Goal: Task Accomplishment & Management: Complete application form

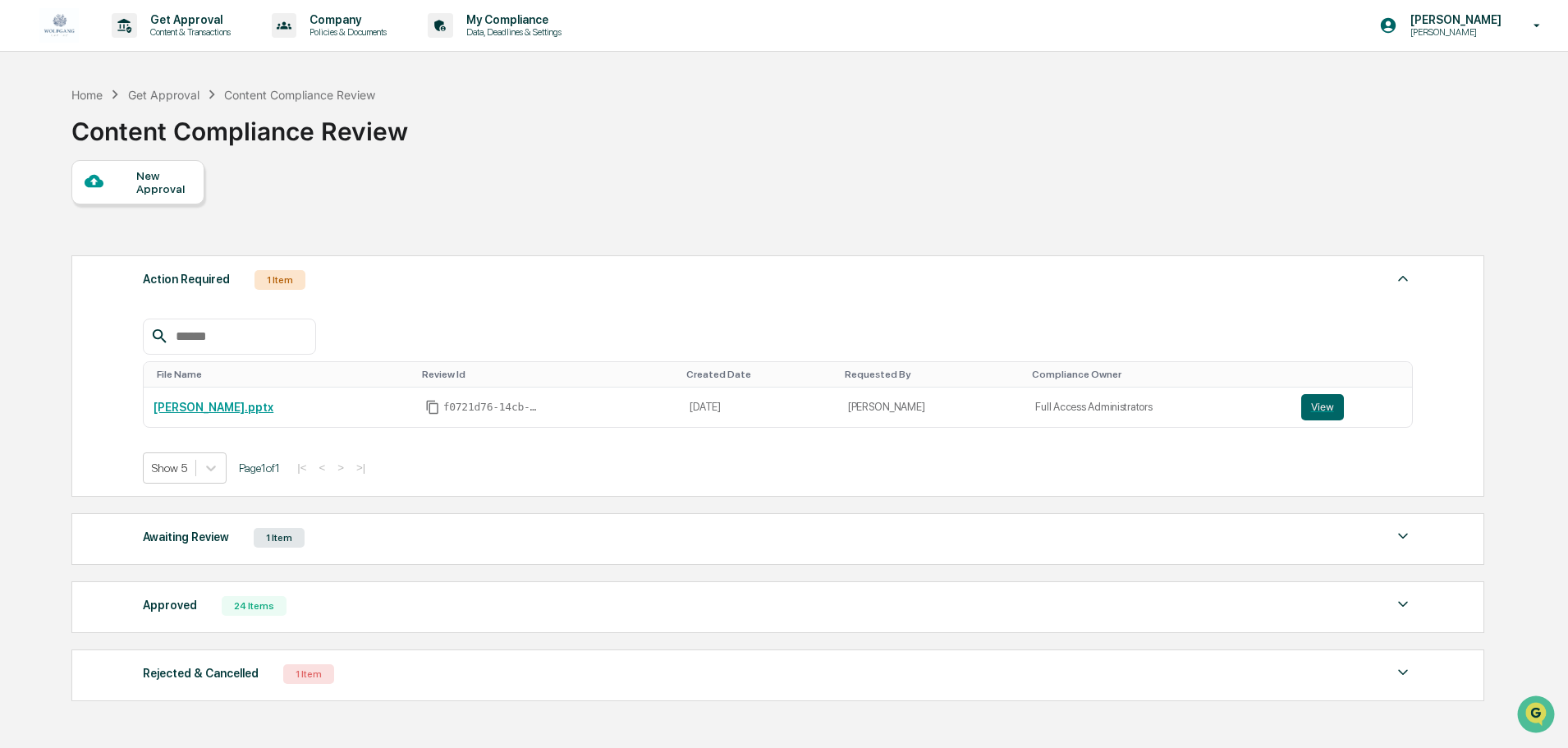
click at [114, 178] on div at bounding box center [110, 182] width 52 height 21
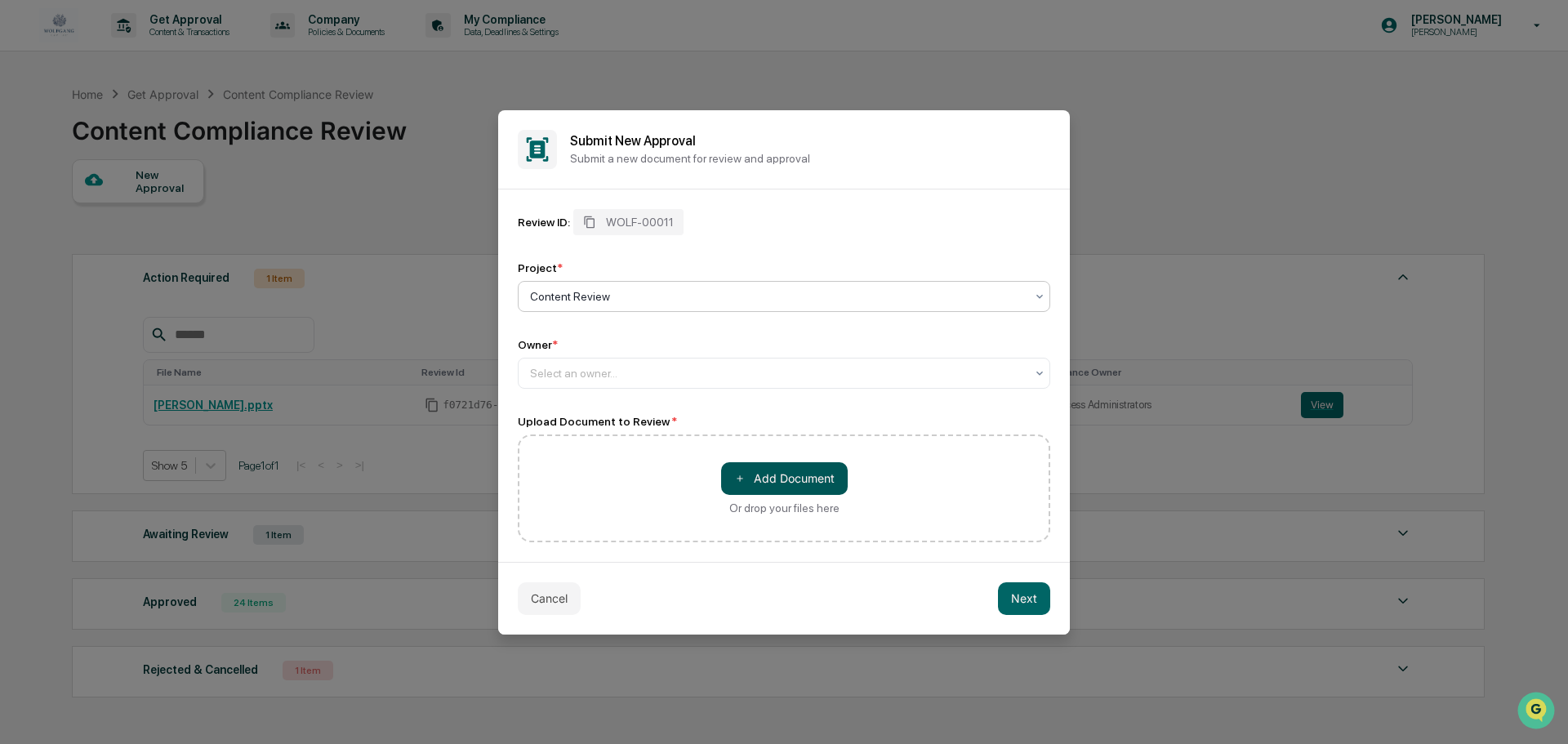
click at [748, 472] on button "＋ Add Document" at bounding box center [784, 479] width 126 height 33
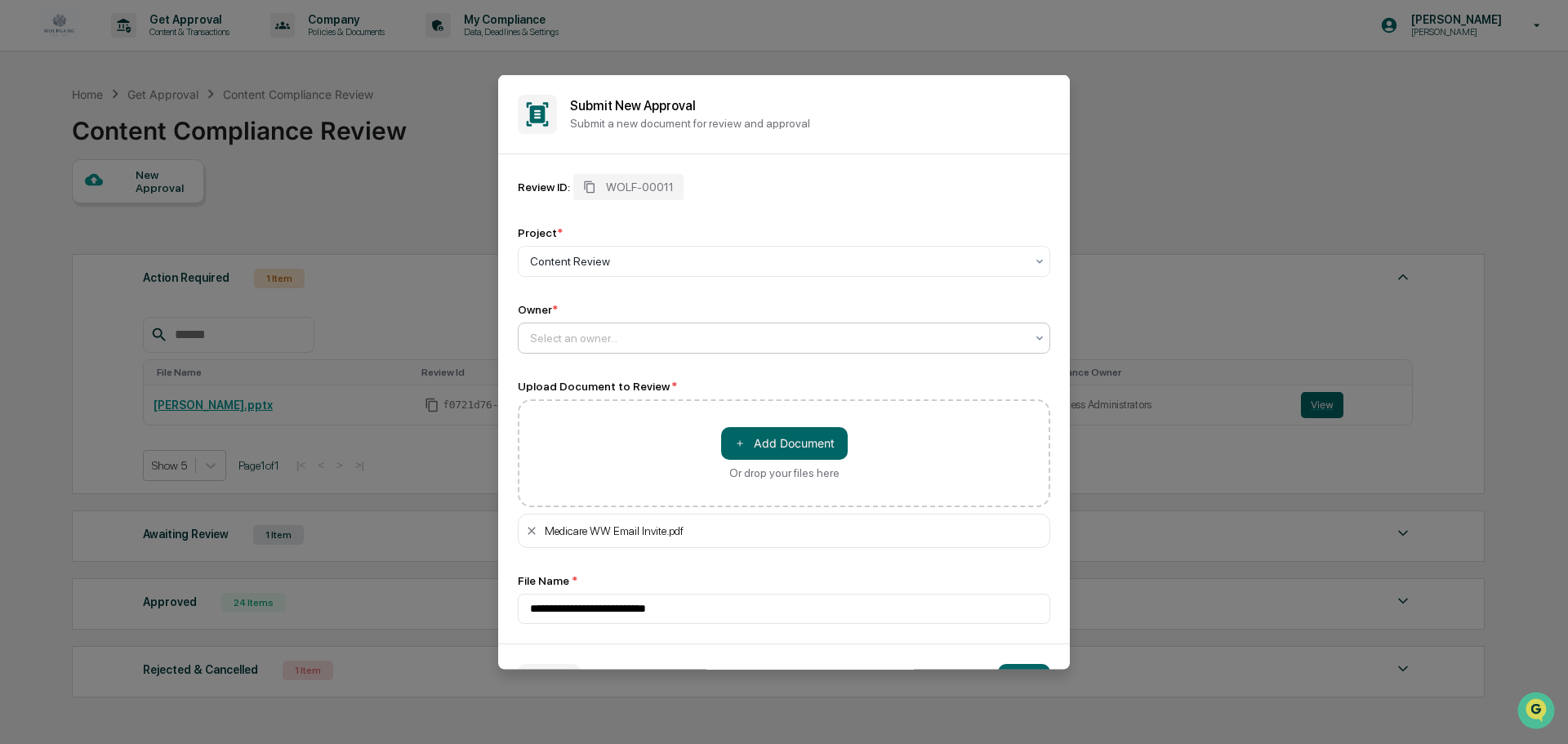
click at [577, 336] on div at bounding box center [778, 337] width 495 height 16
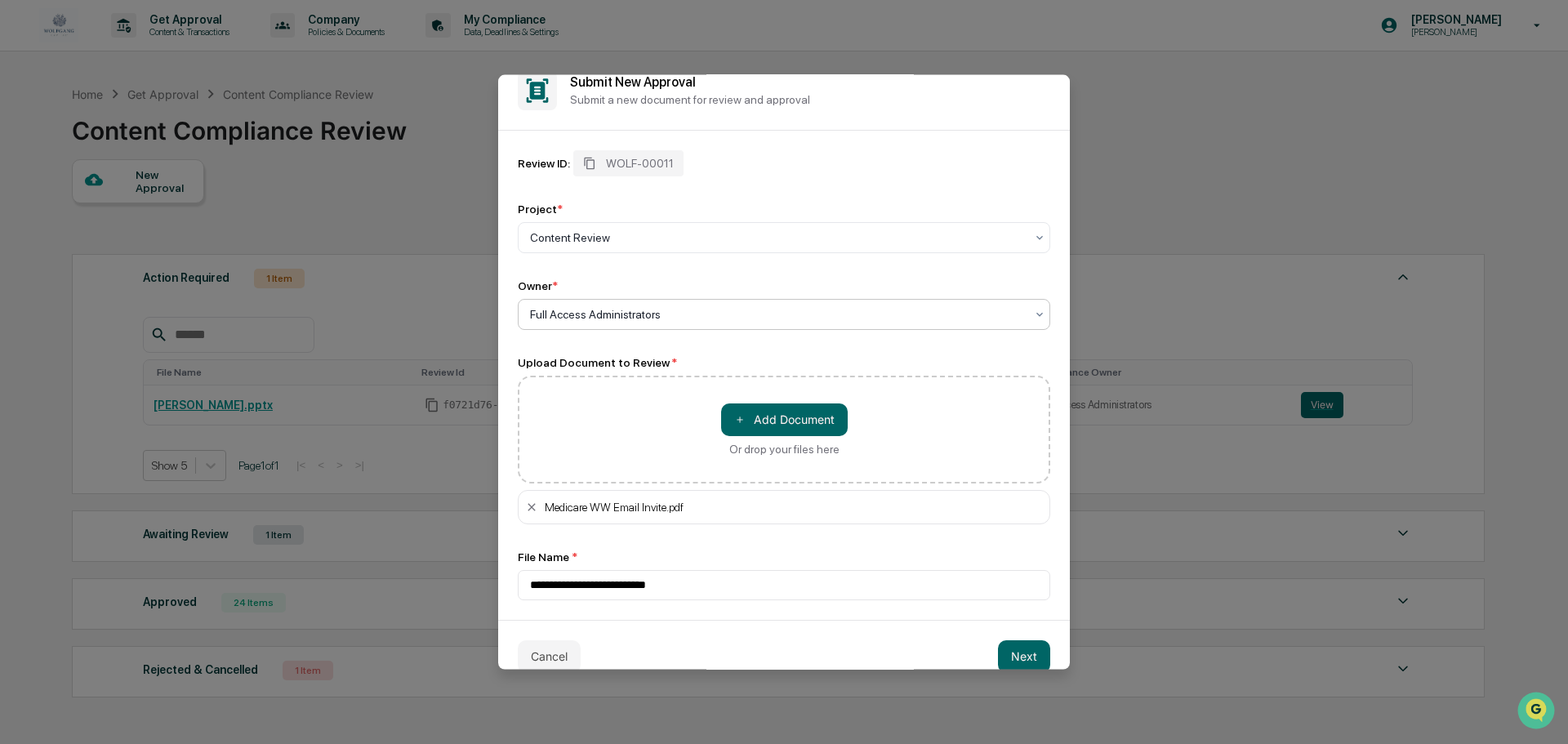
scroll to position [47, 0]
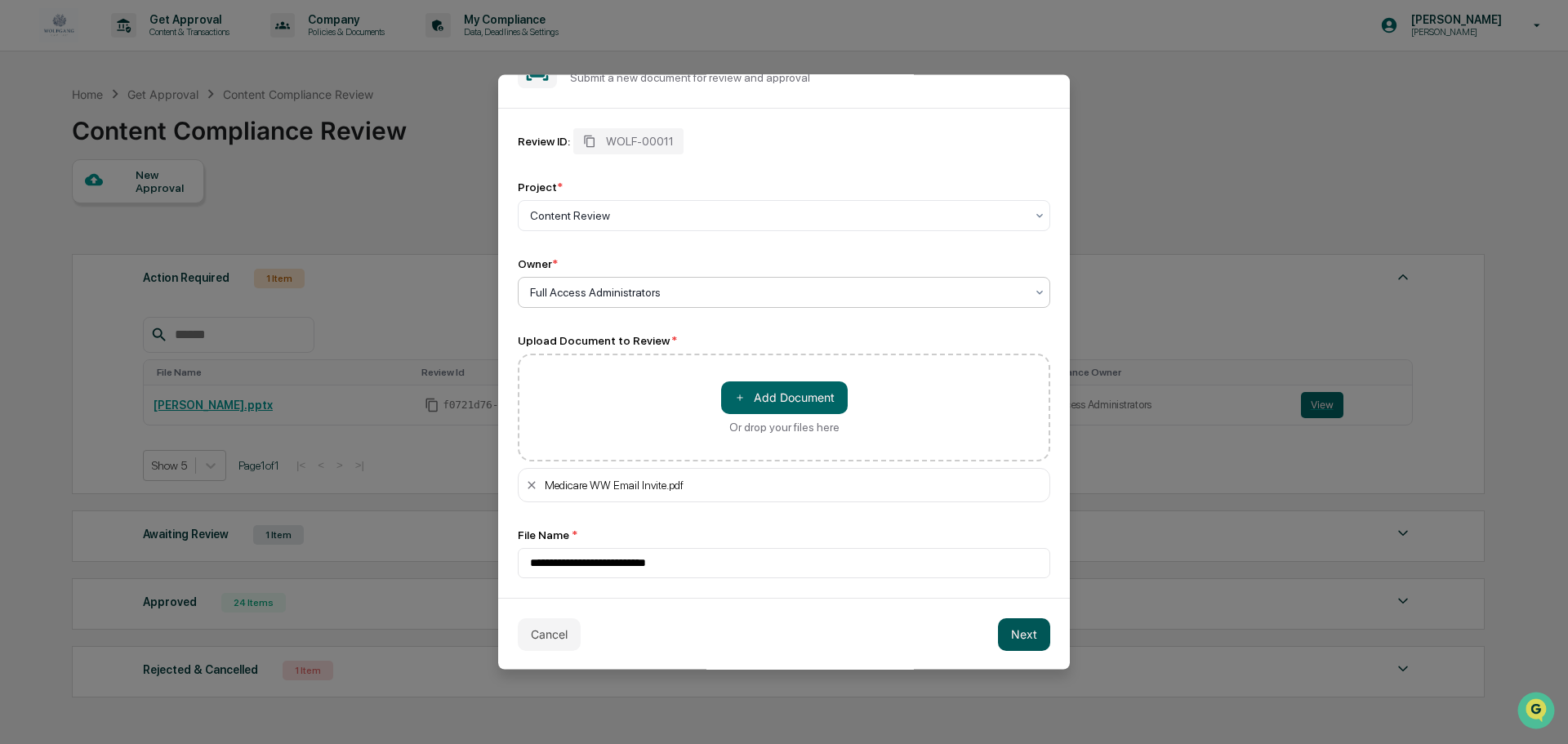
click at [1013, 628] on button "Next" at bounding box center [1024, 634] width 52 height 33
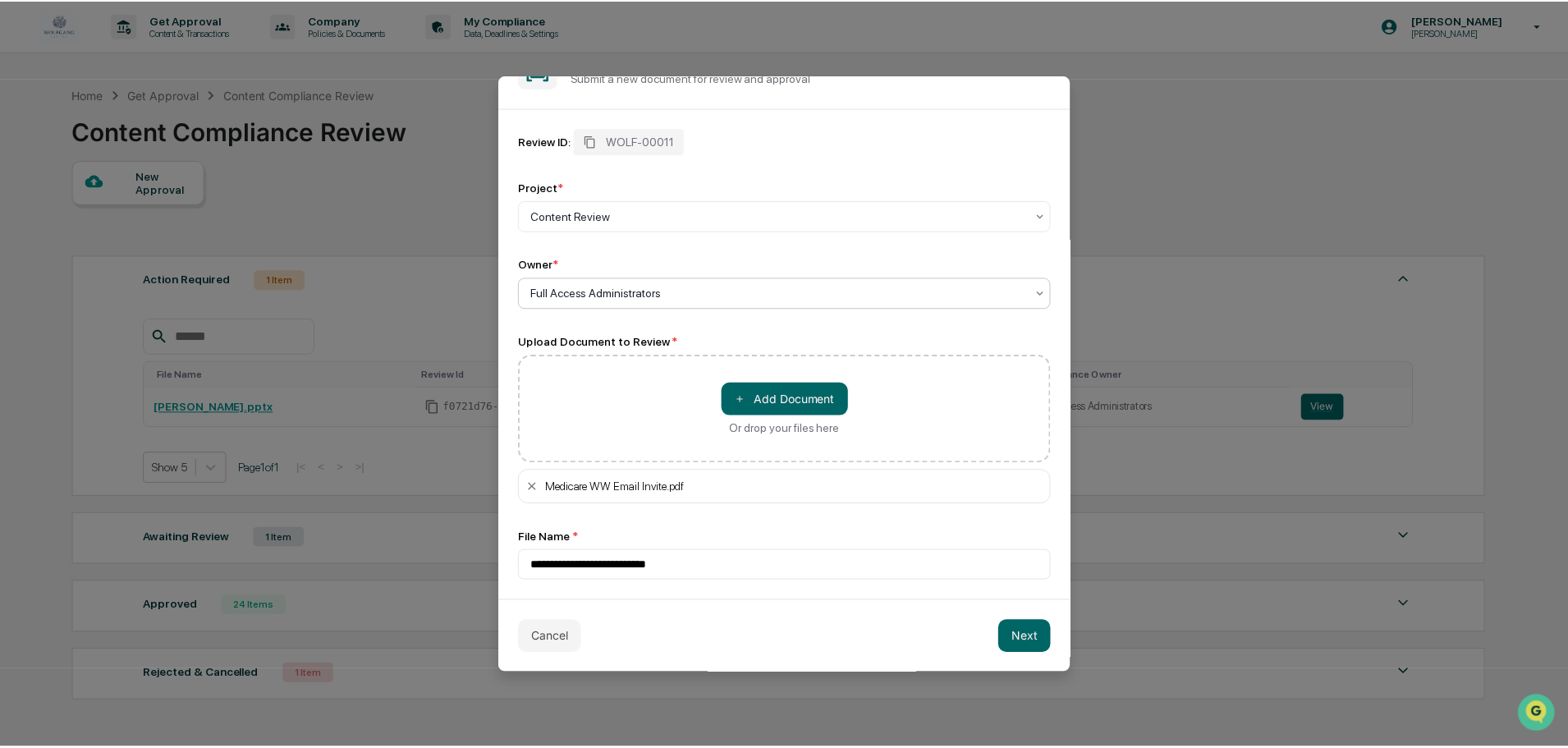
scroll to position [0, 0]
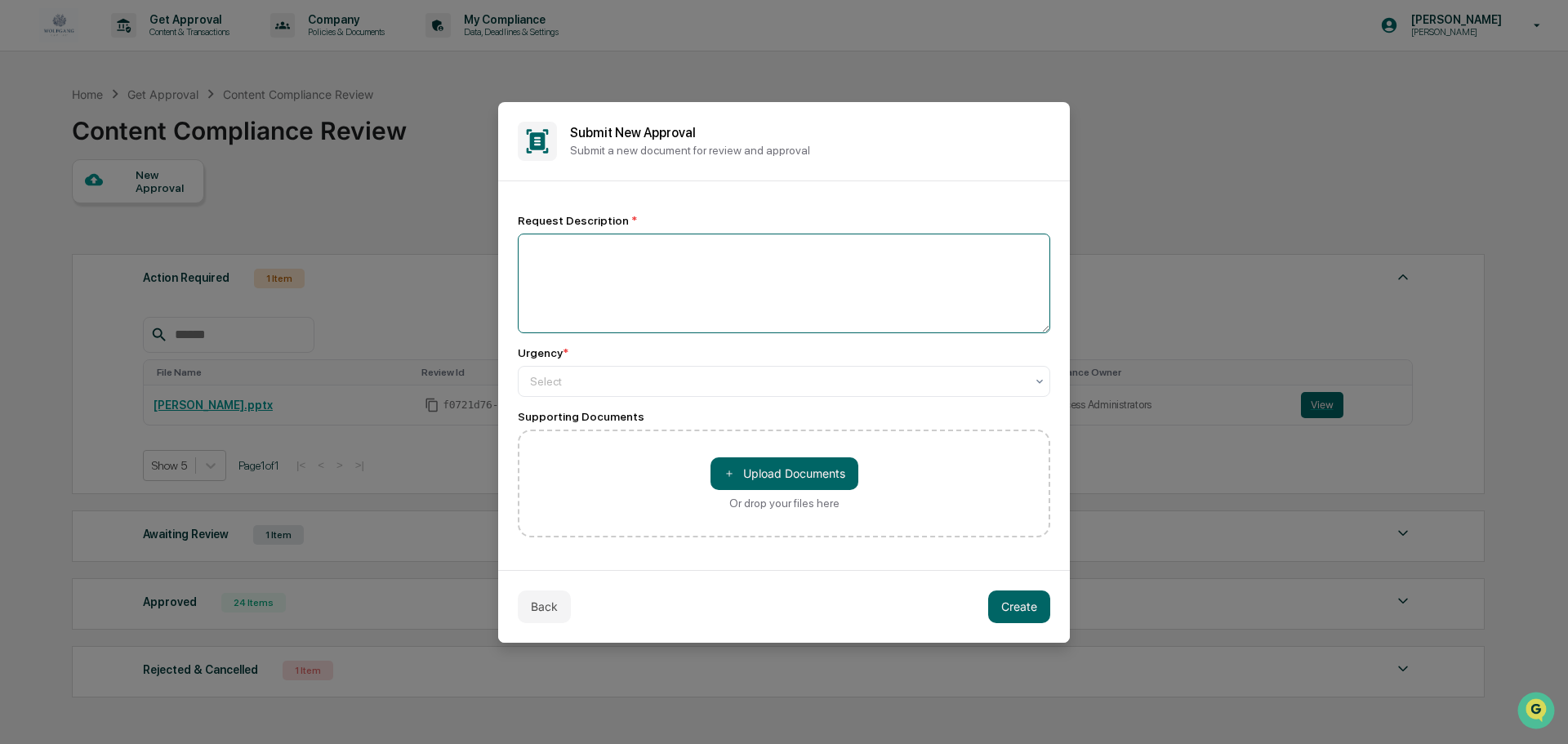
click at [606, 306] on textarea at bounding box center [784, 284] width 533 height 99
click at [597, 255] on textarea "**********" at bounding box center [784, 284] width 533 height 99
type textarea "**********"
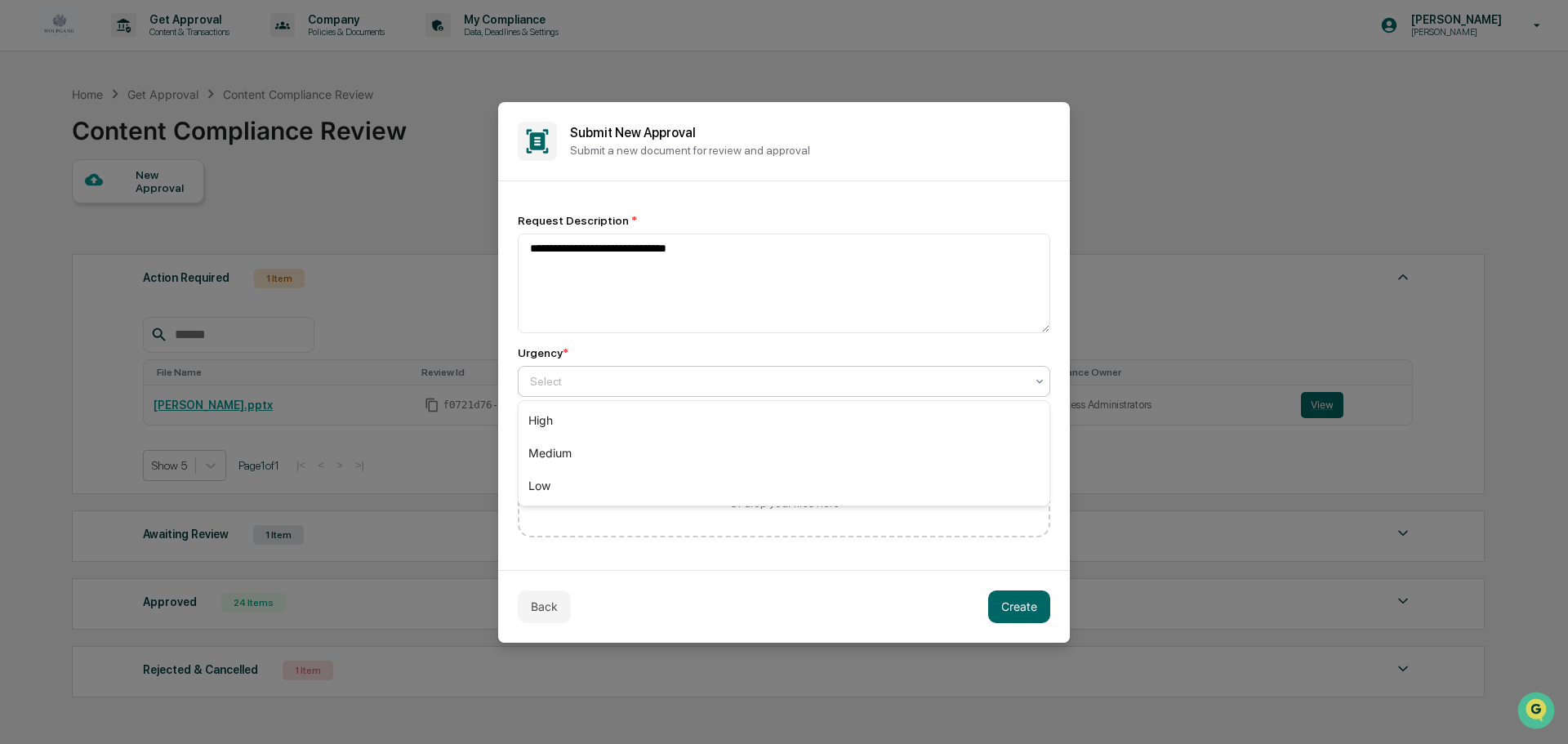
click at [683, 387] on div at bounding box center [778, 381] width 495 height 16
click at [565, 453] on div "Medium" at bounding box center [784, 453] width 531 height 33
click at [1024, 618] on button "Create" at bounding box center [1019, 607] width 62 height 33
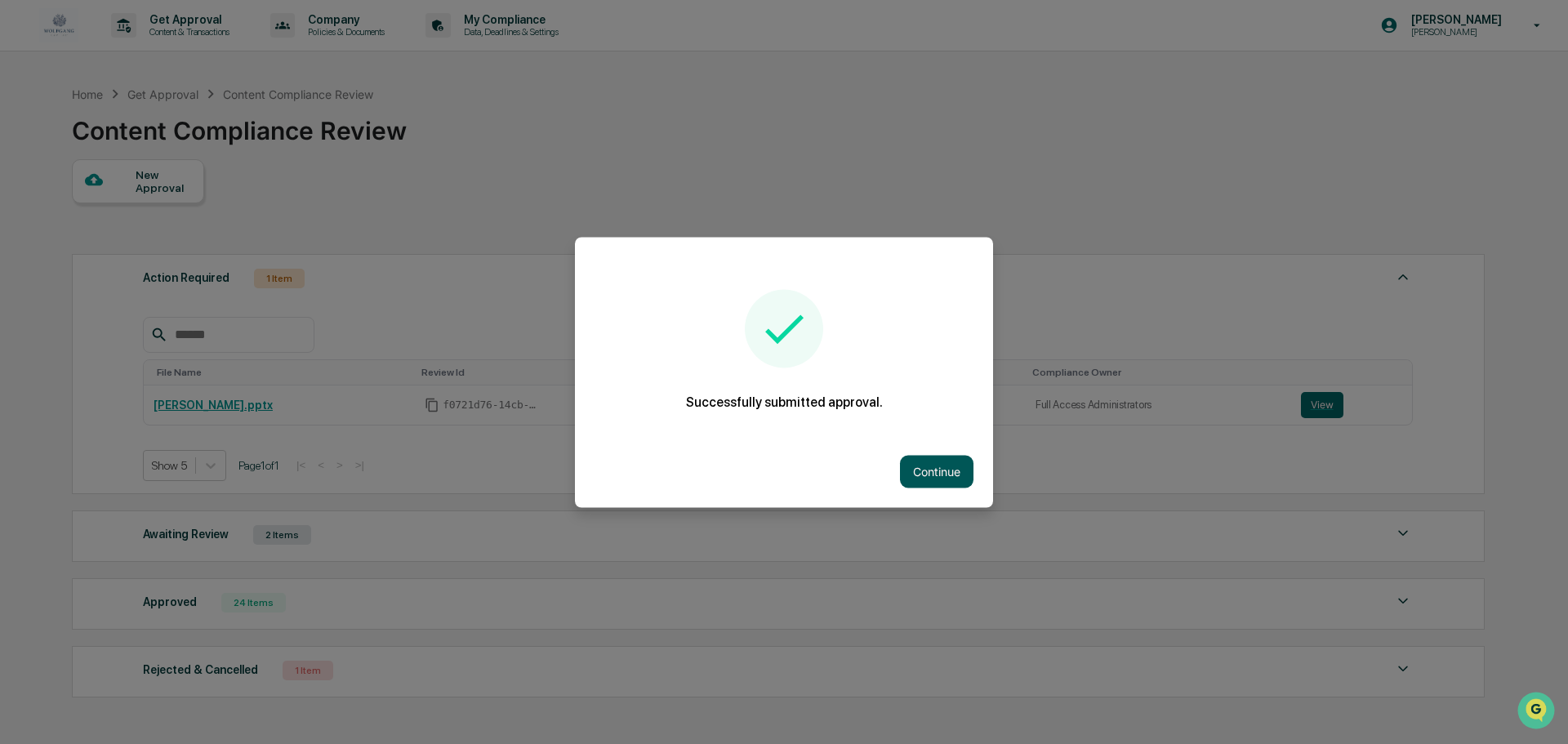
click at [921, 462] on button "Continue" at bounding box center [936, 471] width 73 height 33
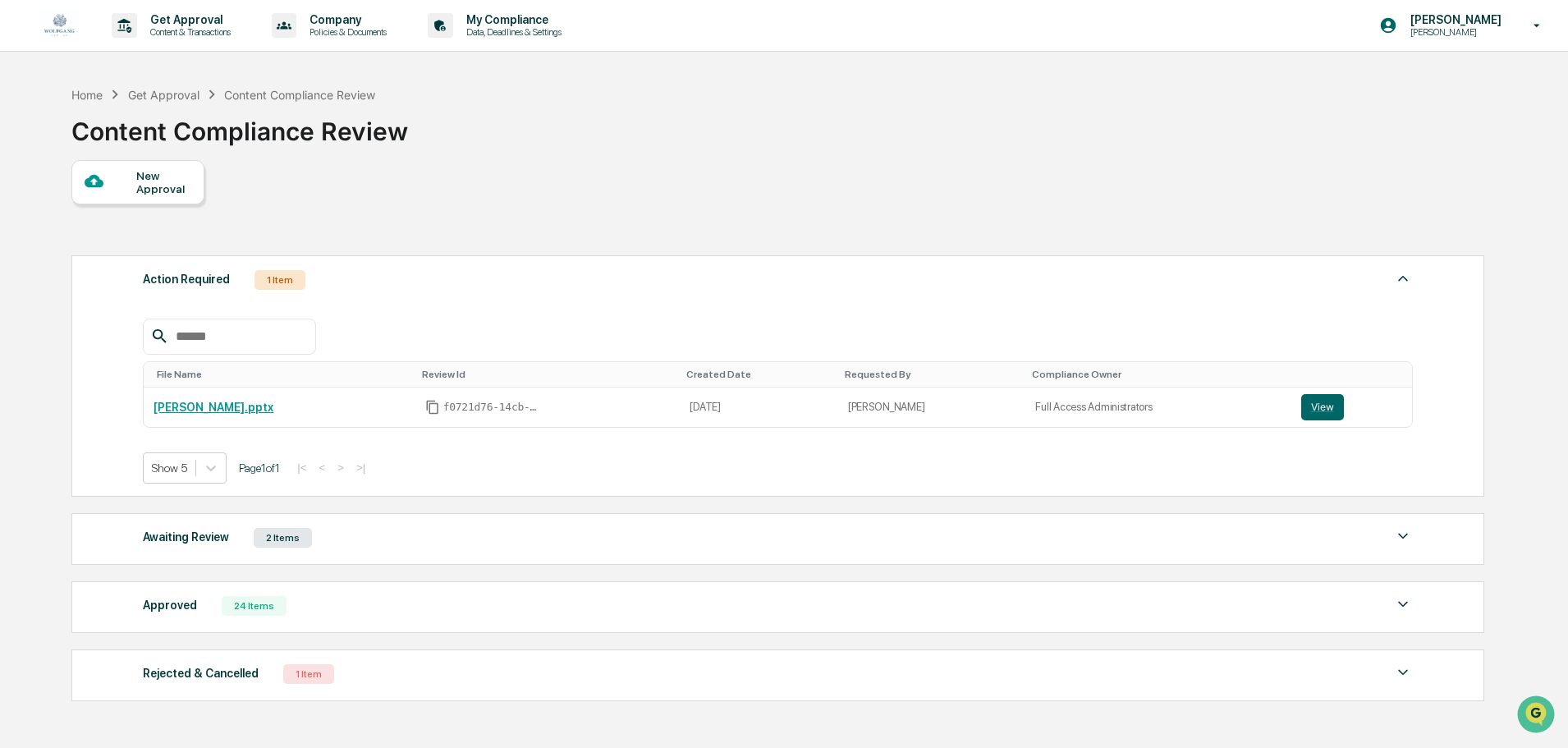
click at [757, 122] on div "Home Get Approval Content Compliance Review Content Compliance Review" at bounding box center [777, 119] width 1411 height 82
click at [270, 537] on div "2 Items" at bounding box center [282, 537] width 58 height 20
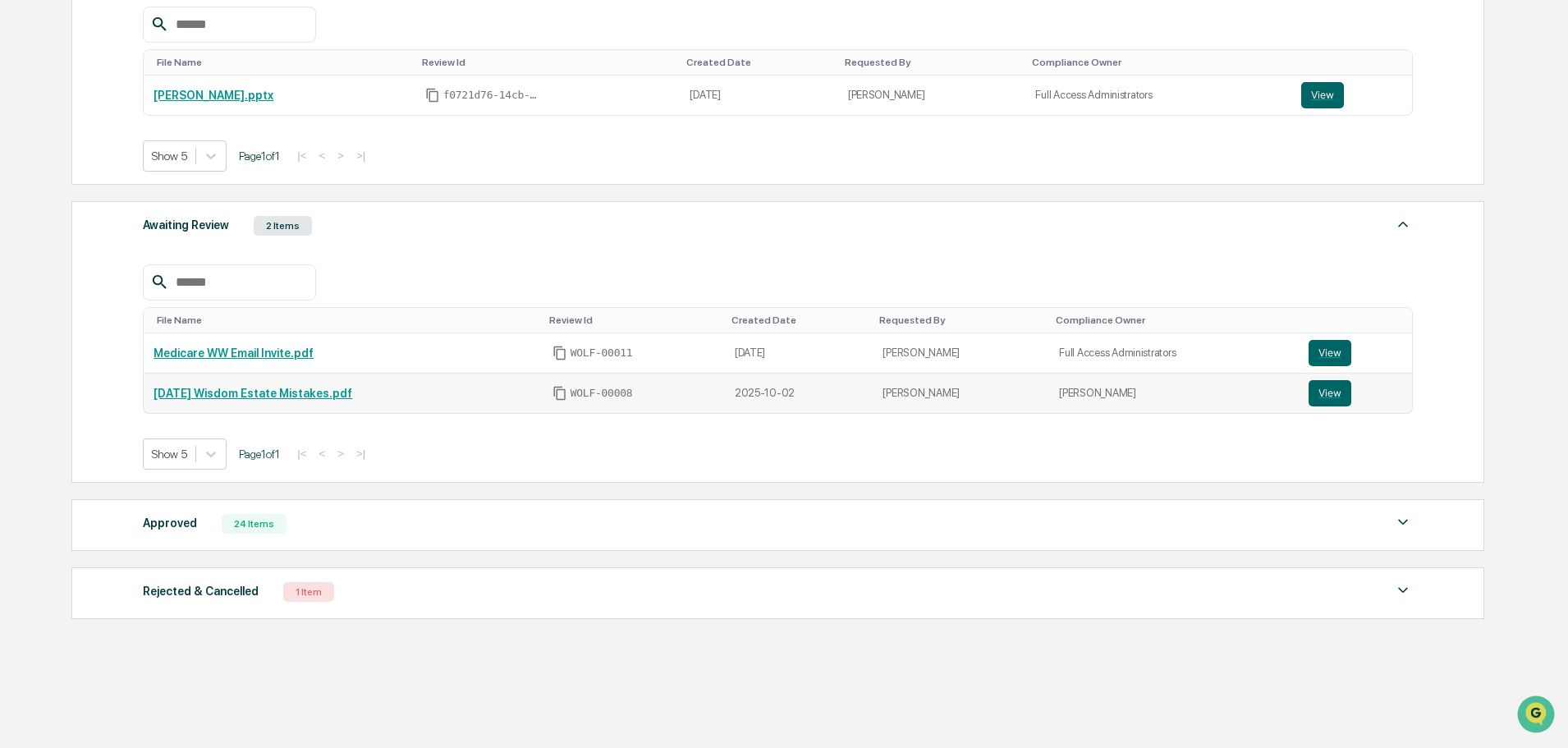
scroll to position [331, 0]
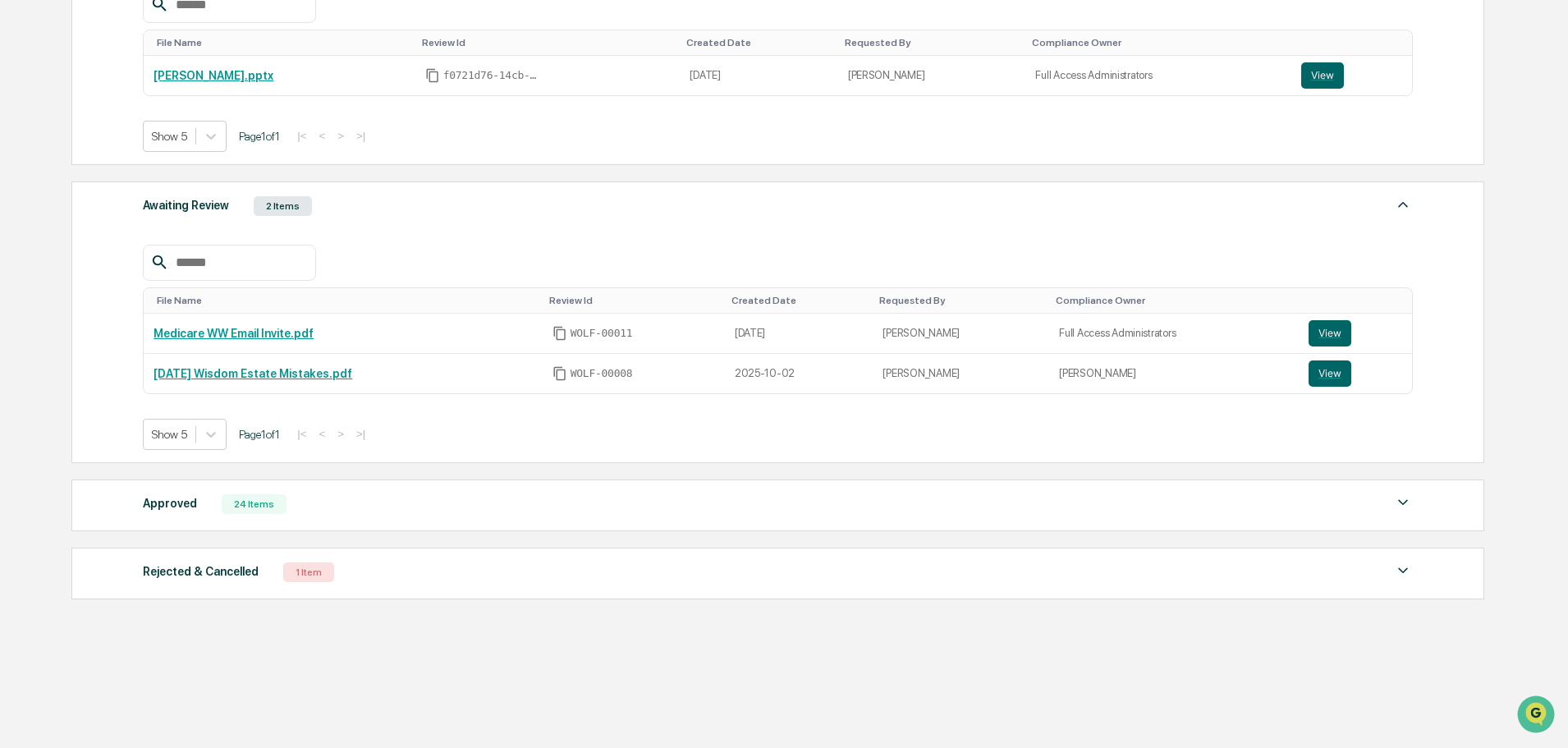
click at [181, 506] on div "Approved" at bounding box center [170, 504] width 54 height 22
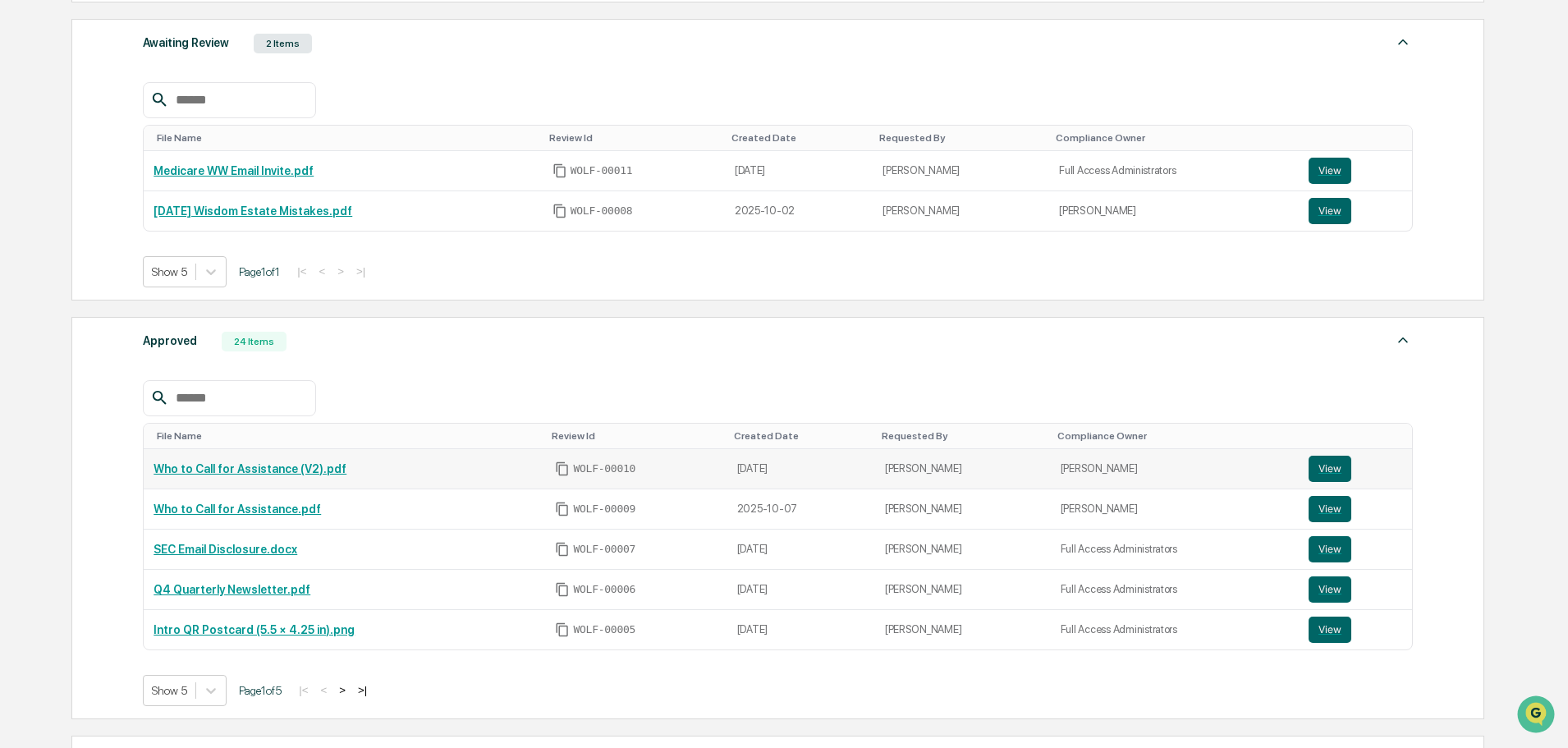
scroll to position [496, 0]
click at [350, 690] on button ">" at bounding box center [342, 687] width 16 height 14
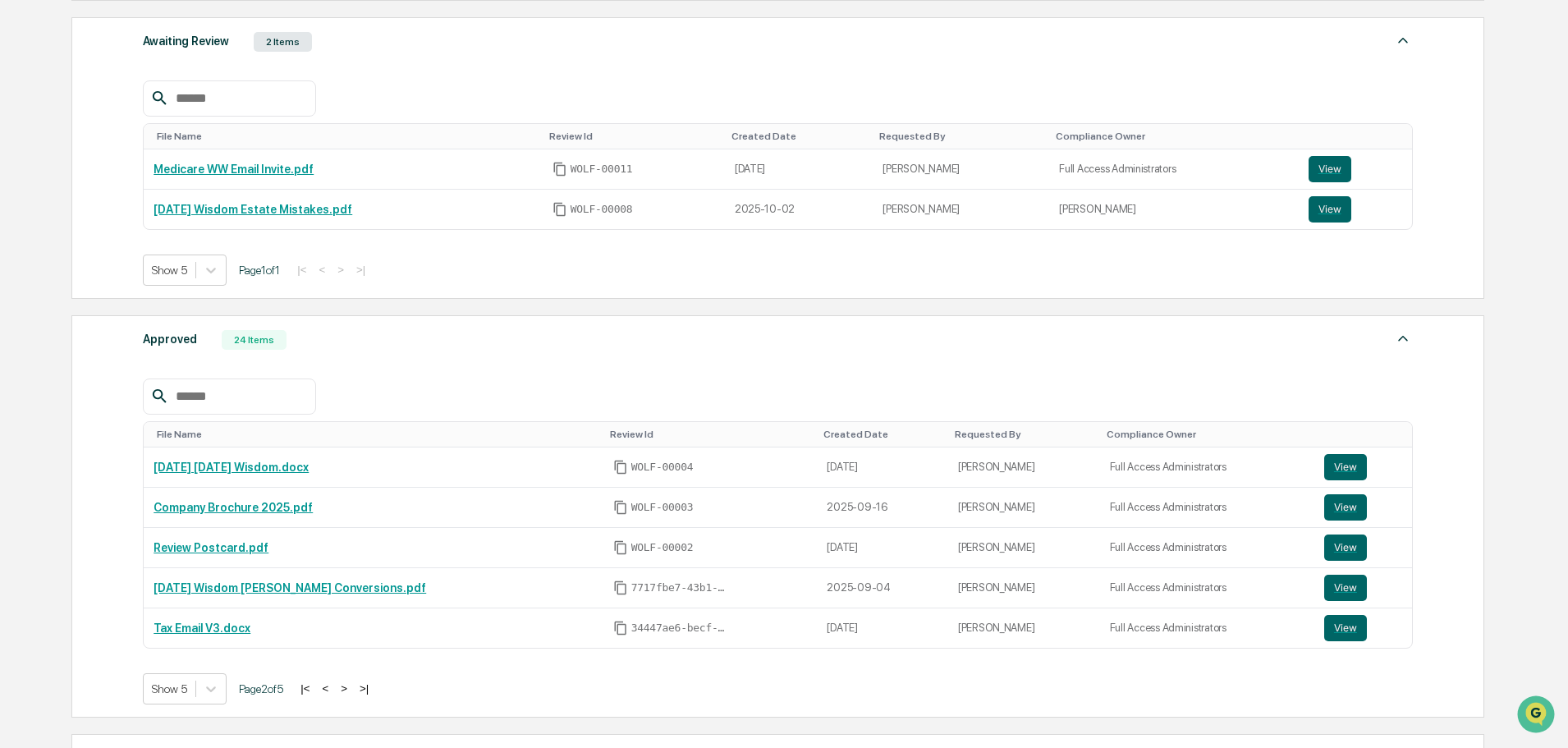
click at [352, 690] on button ">" at bounding box center [344, 687] width 16 height 14
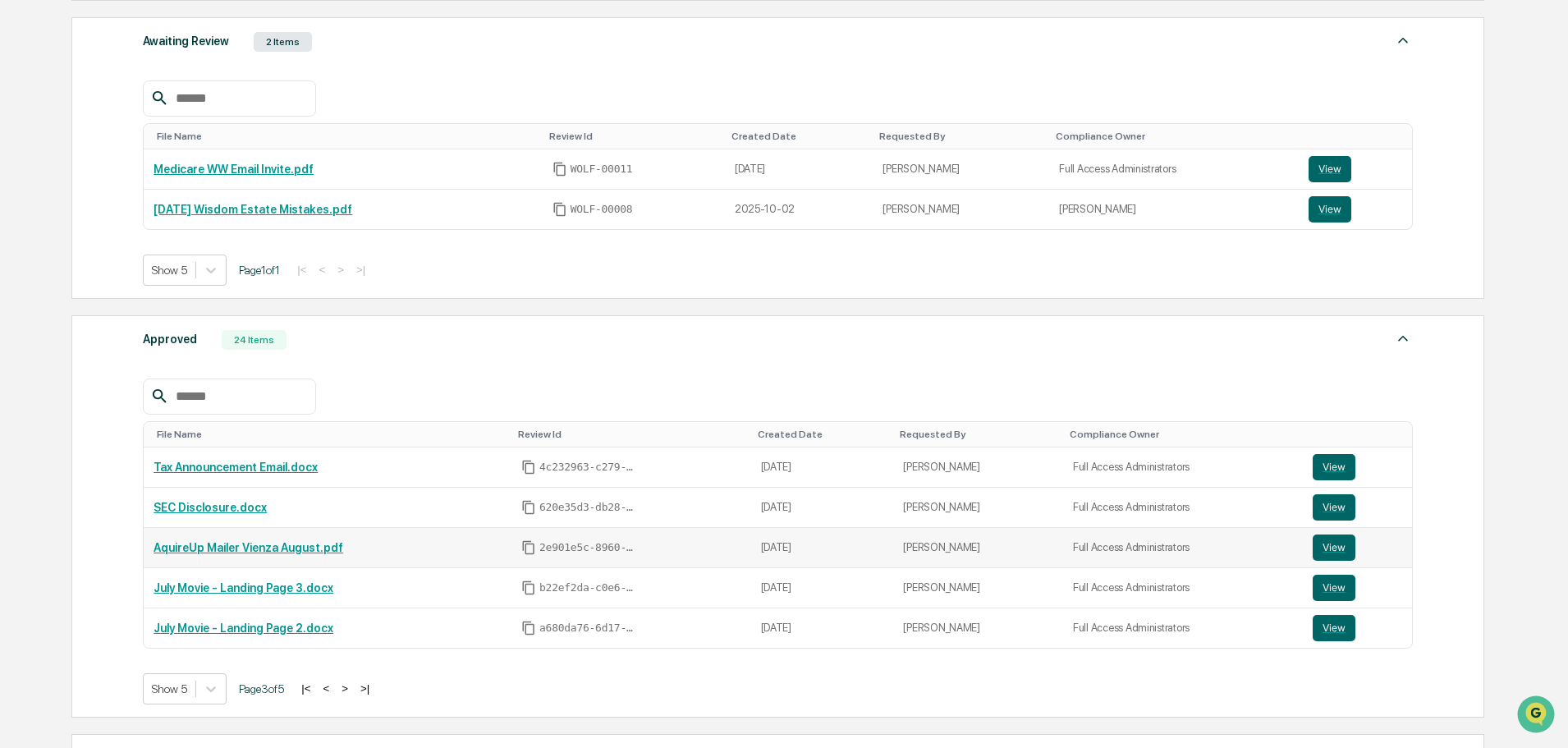
click at [281, 551] on link "AquireUp Mailer Vienza August.pdf" at bounding box center [248, 547] width 190 height 13
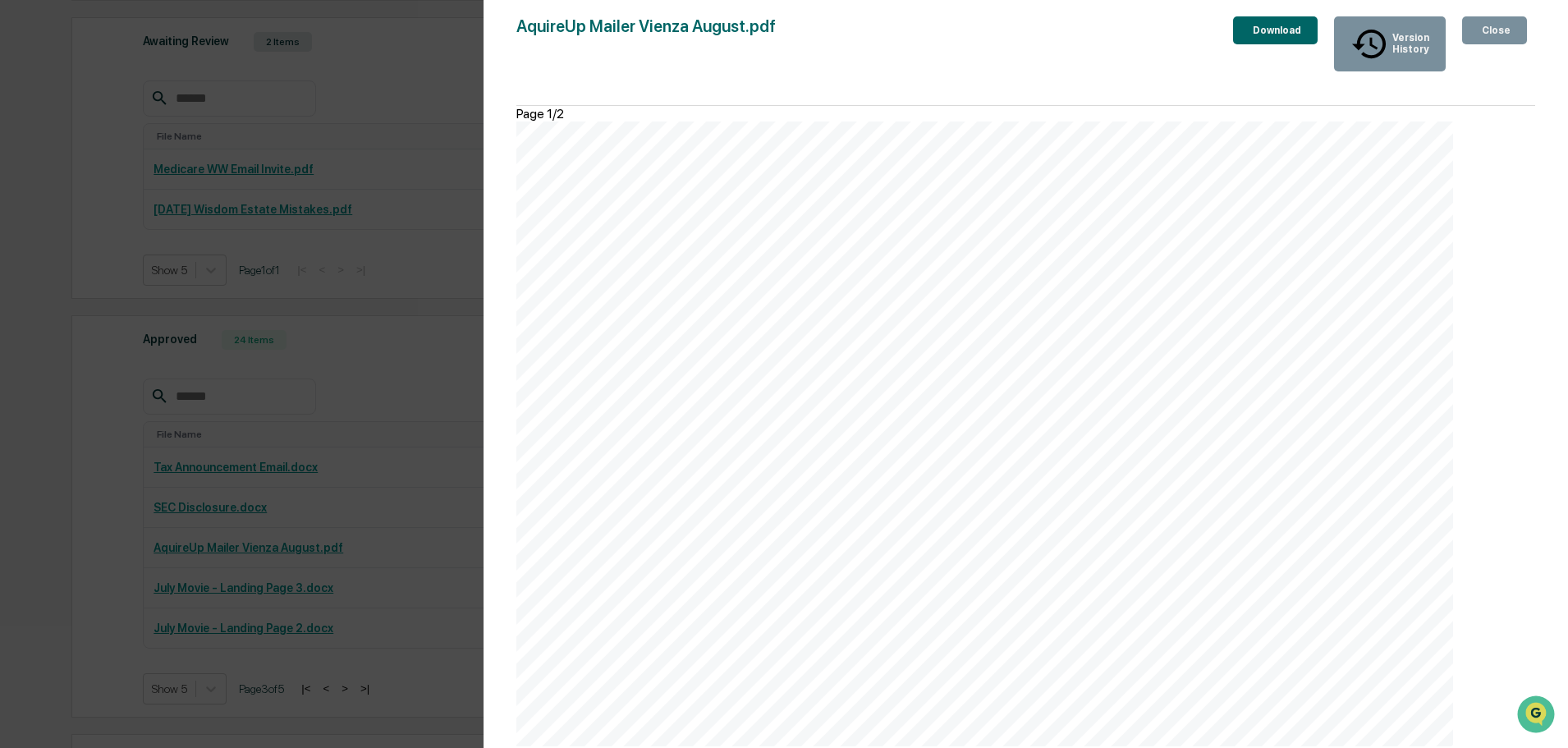
scroll to position [575, 0]
drag, startPoint x: 587, startPoint y: 467, endPoint x: 698, endPoint y: 463, distance: 111.1
drag, startPoint x: 656, startPoint y: 489, endPoint x: 803, endPoint y: 482, distance: 147.2
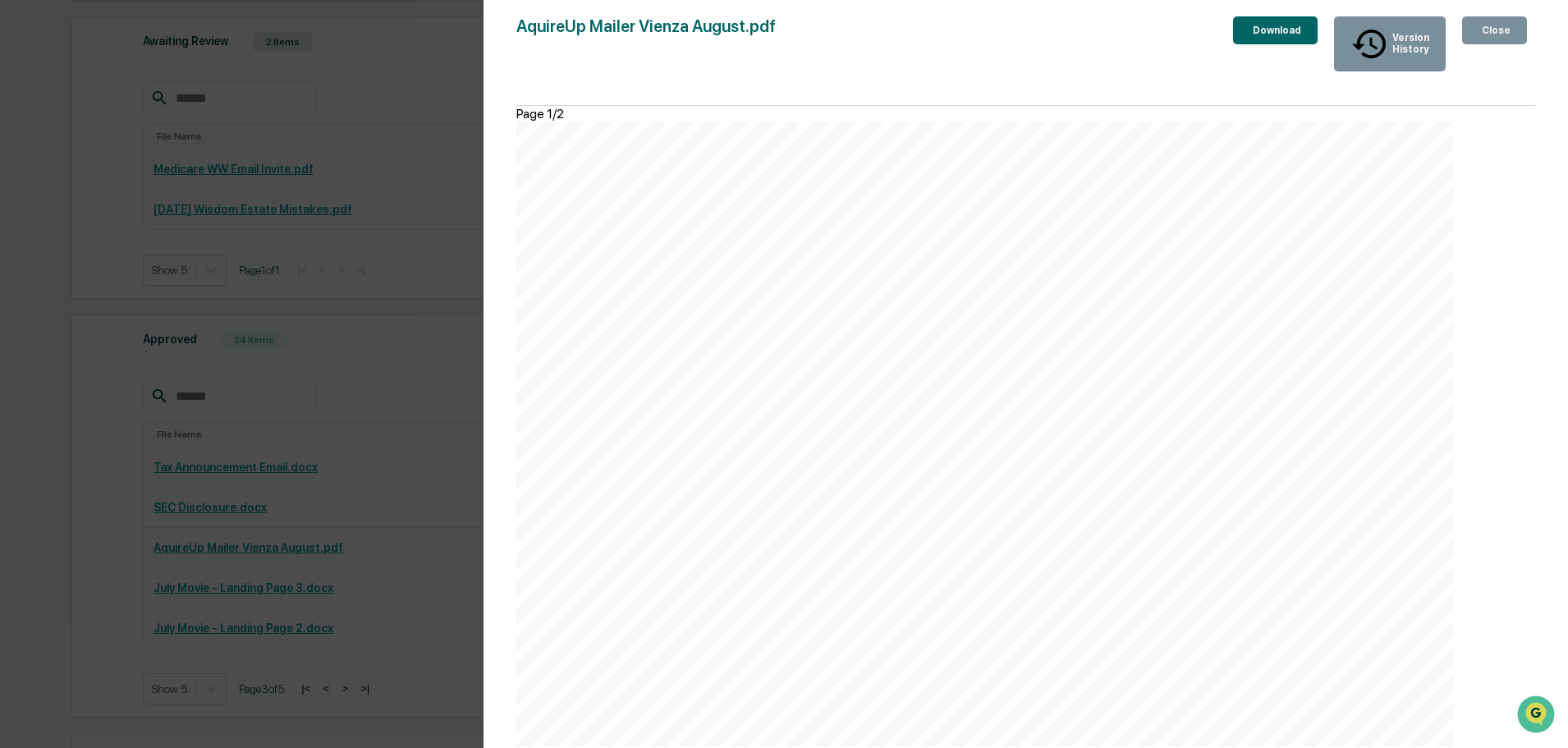
drag, startPoint x: 1257, startPoint y: 274, endPoint x: 1019, endPoint y: 270, distance: 238.0
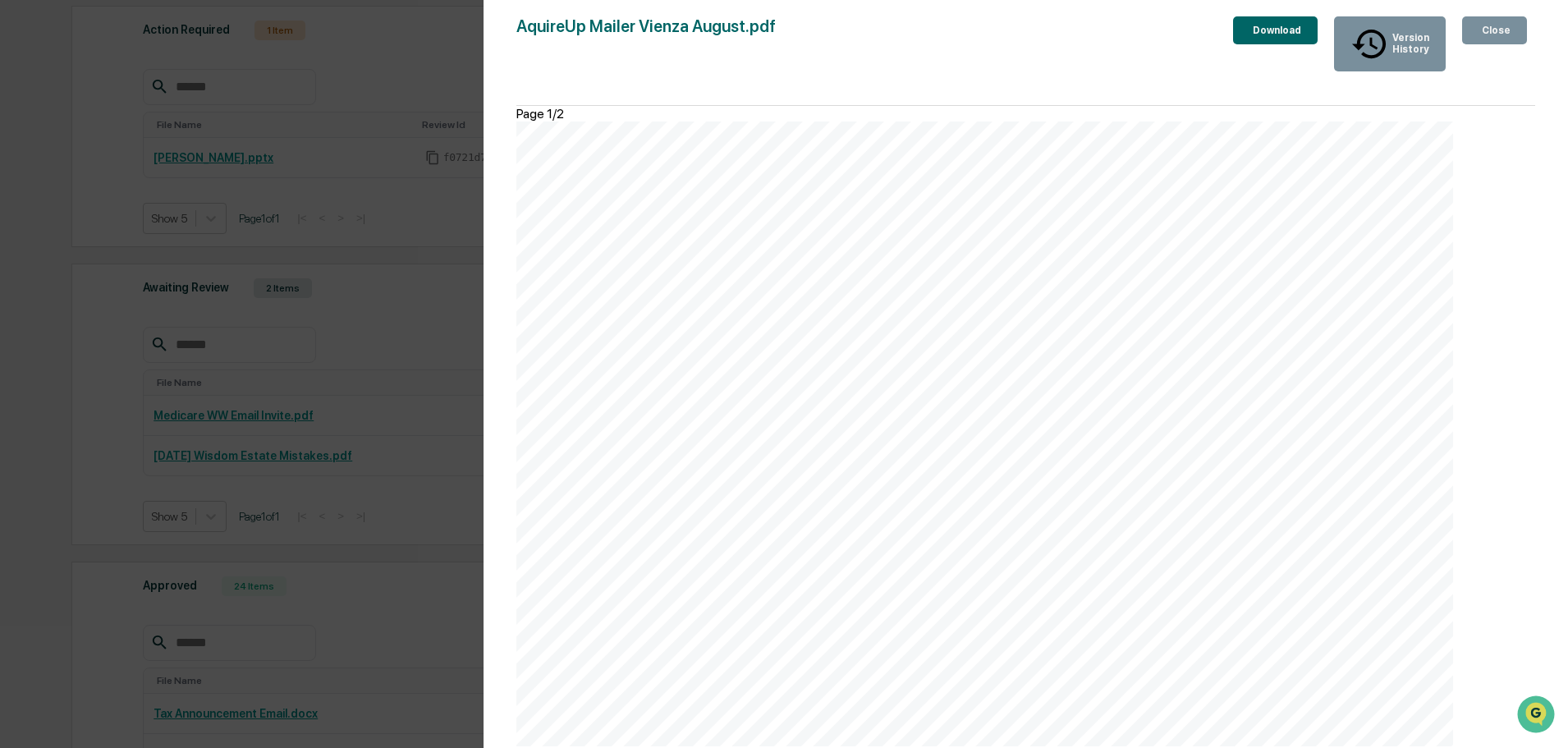
drag, startPoint x: 1218, startPoint y: 271, endPoint x: 1061, endPoint y: 274, distance: 157.0
click at [1396, 35] on div "Version History" at bounding box center [1409, 43] width 40 height 23
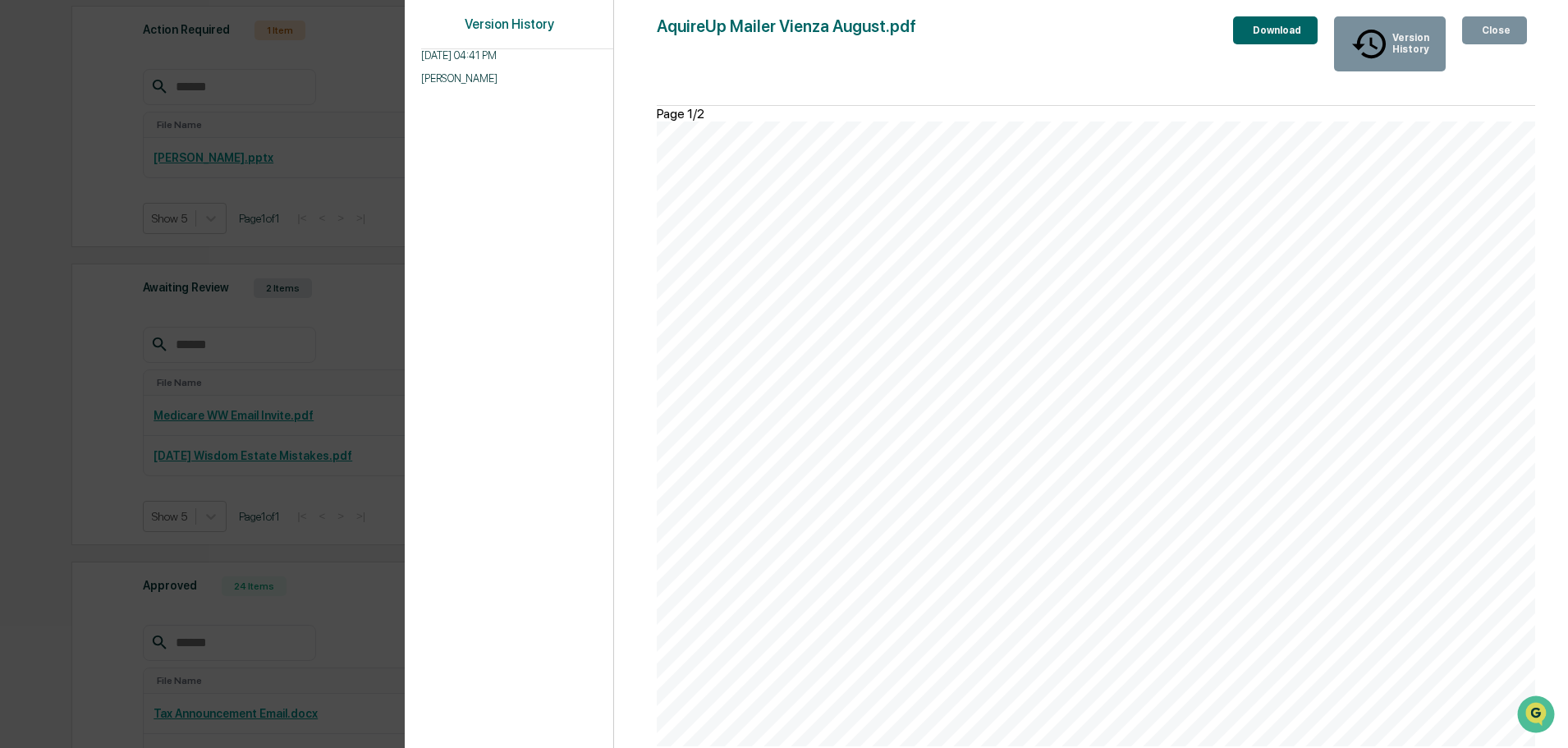
scroll to position [684, 0]
drag, startPoint x: 1484, startPoint y: 36, endPoint x: 358, endPoint y: 468, distance: 1206.0
click at [1484, 35] on div "Close" at bounding box center [1494, 30] width 32 height 12
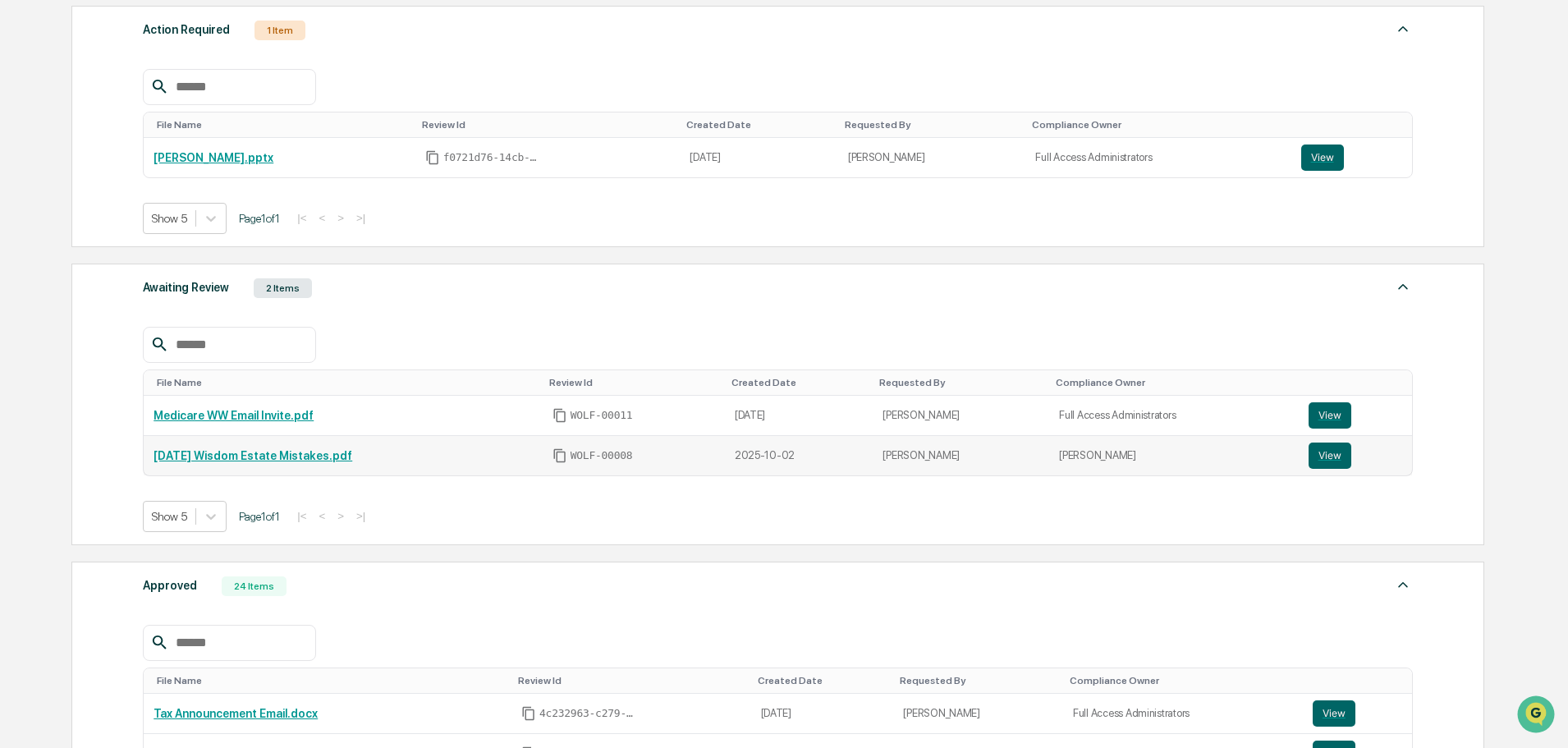
scroll to position [496, 0]
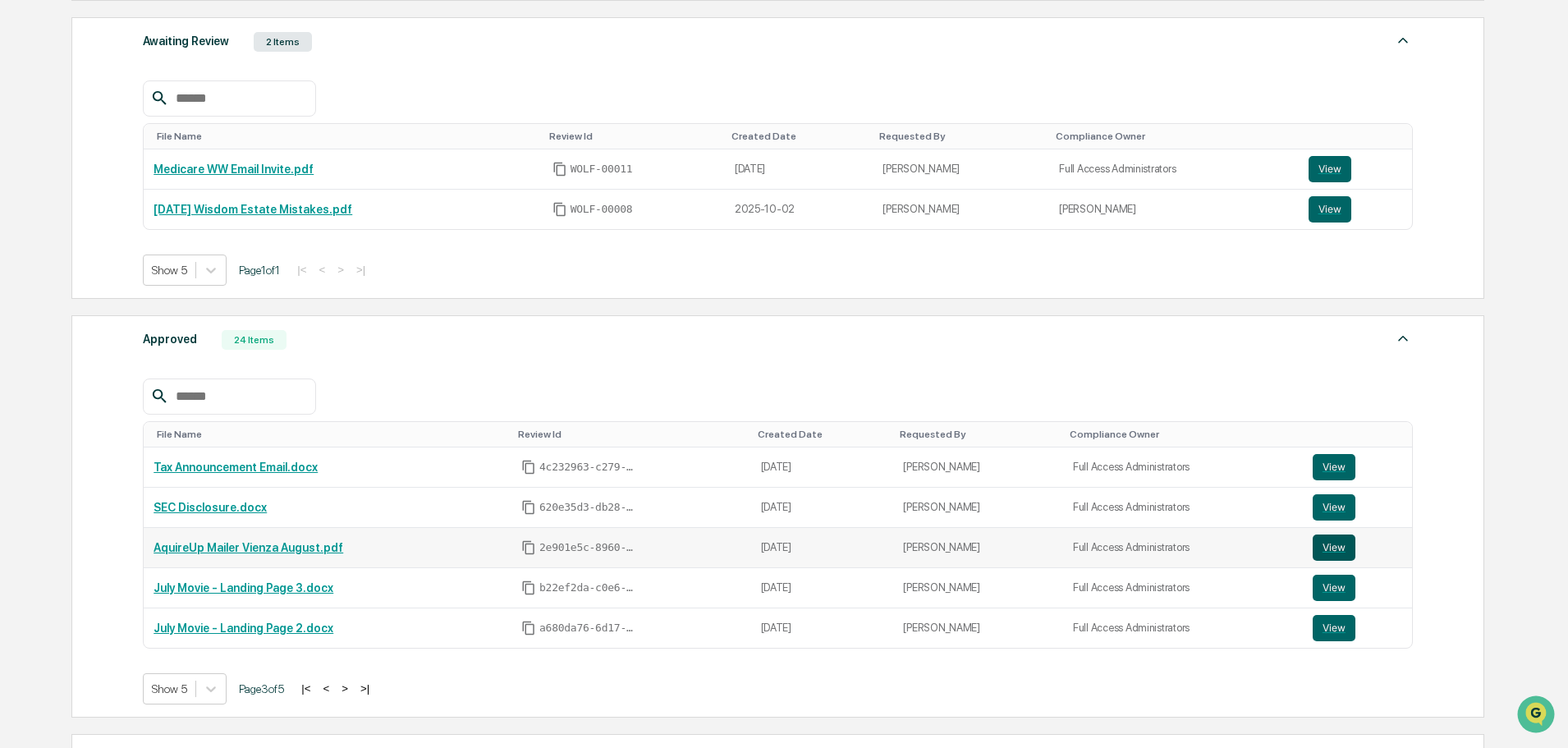
click at [1326, 549] on button "View" at bounding box center [1334, 547] width 43 height 26
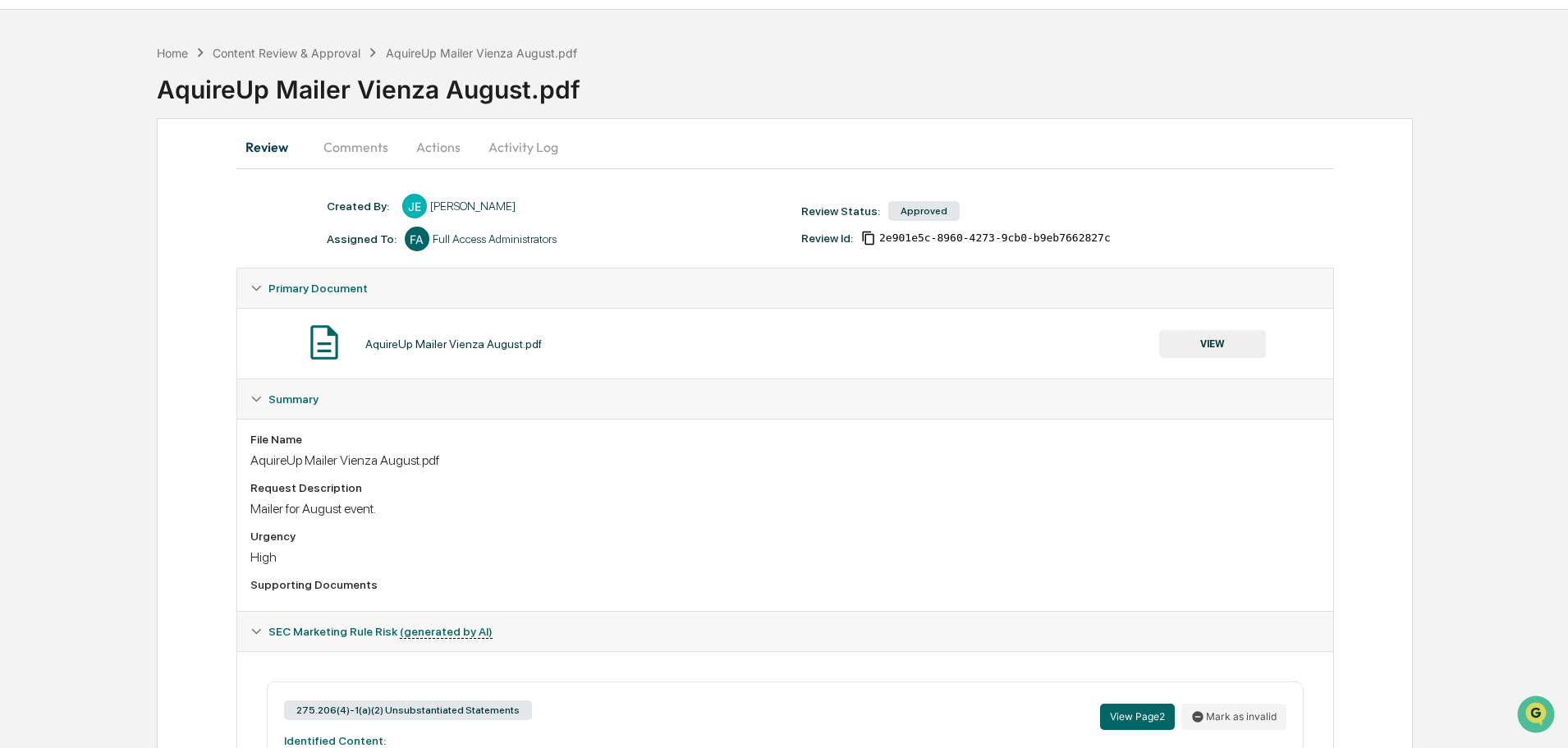
scroll to position [82, 0]
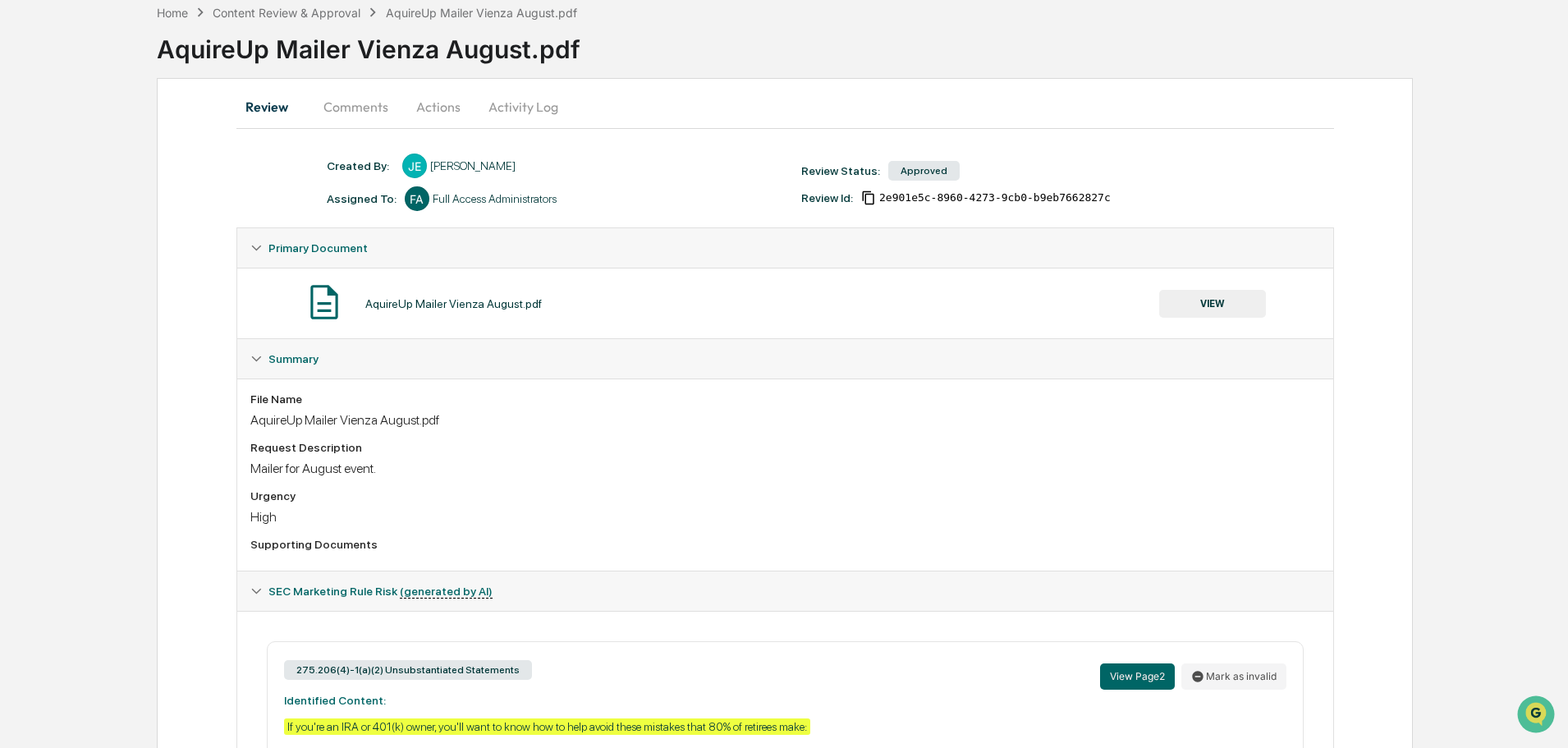
click at [527, 106] on button "Activity Log" at bounding box center [524, 106] width 96 height 39
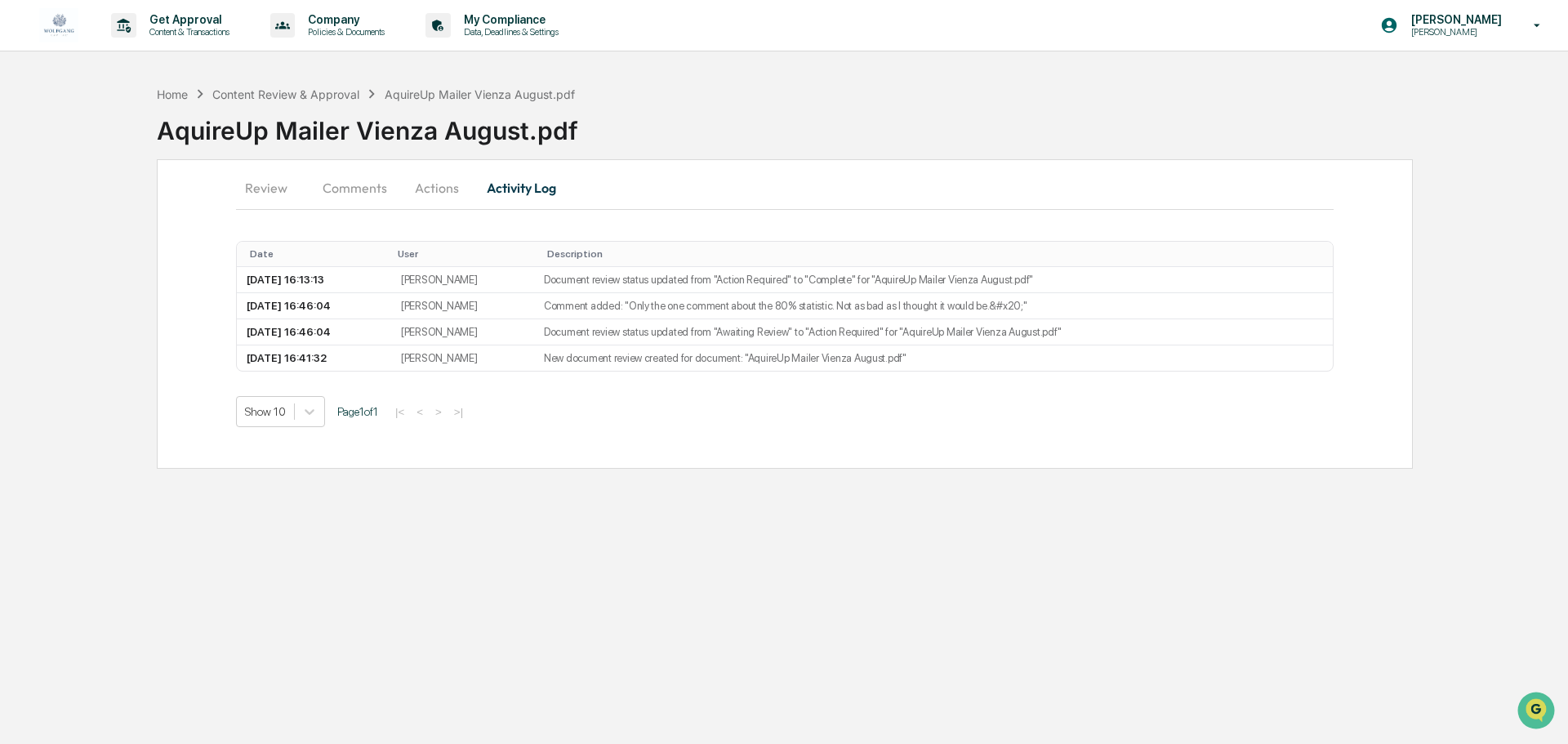
click at [275, 189] on button "Review" at bounding box center [272, 187] width 73 height 39
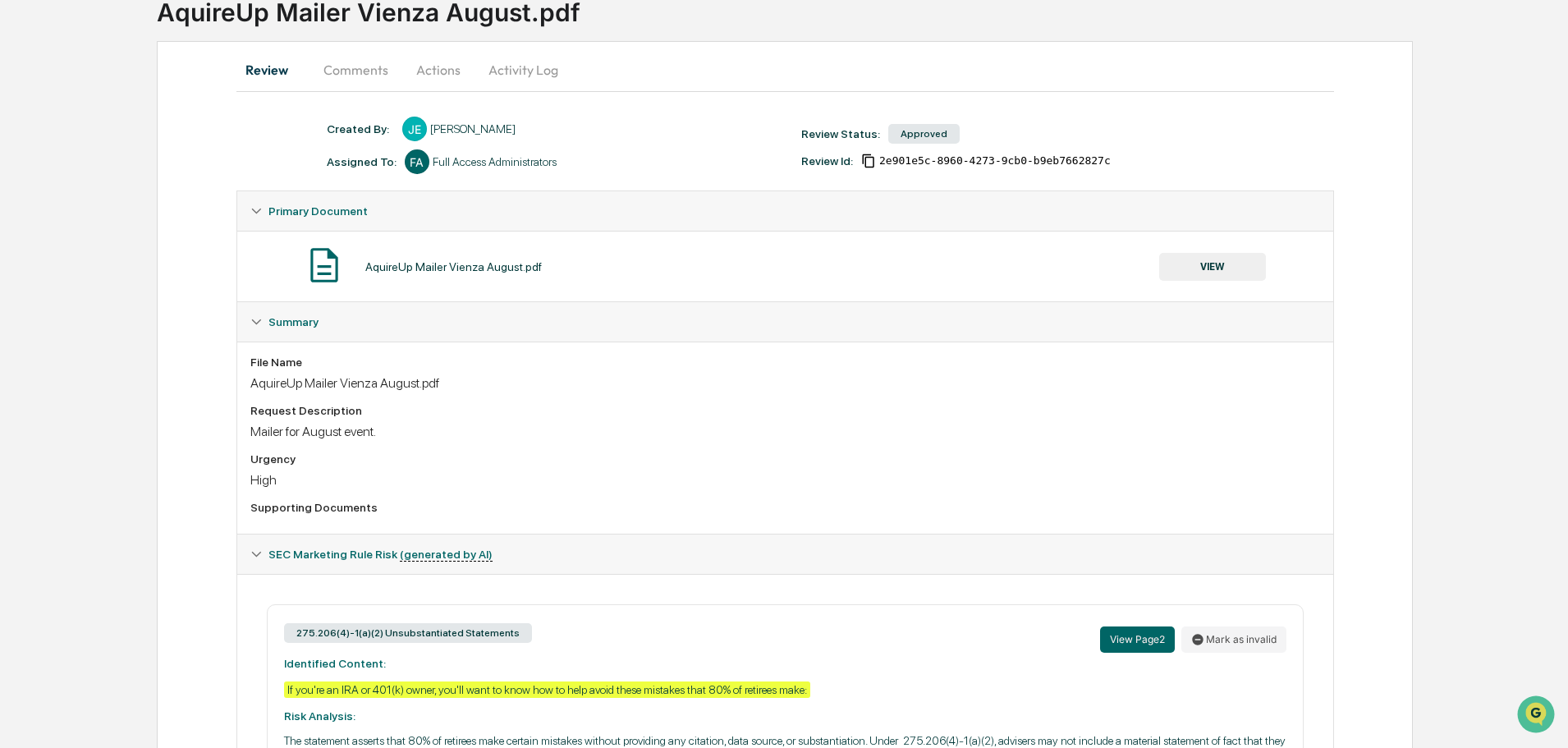
scroll to position [82, 0]
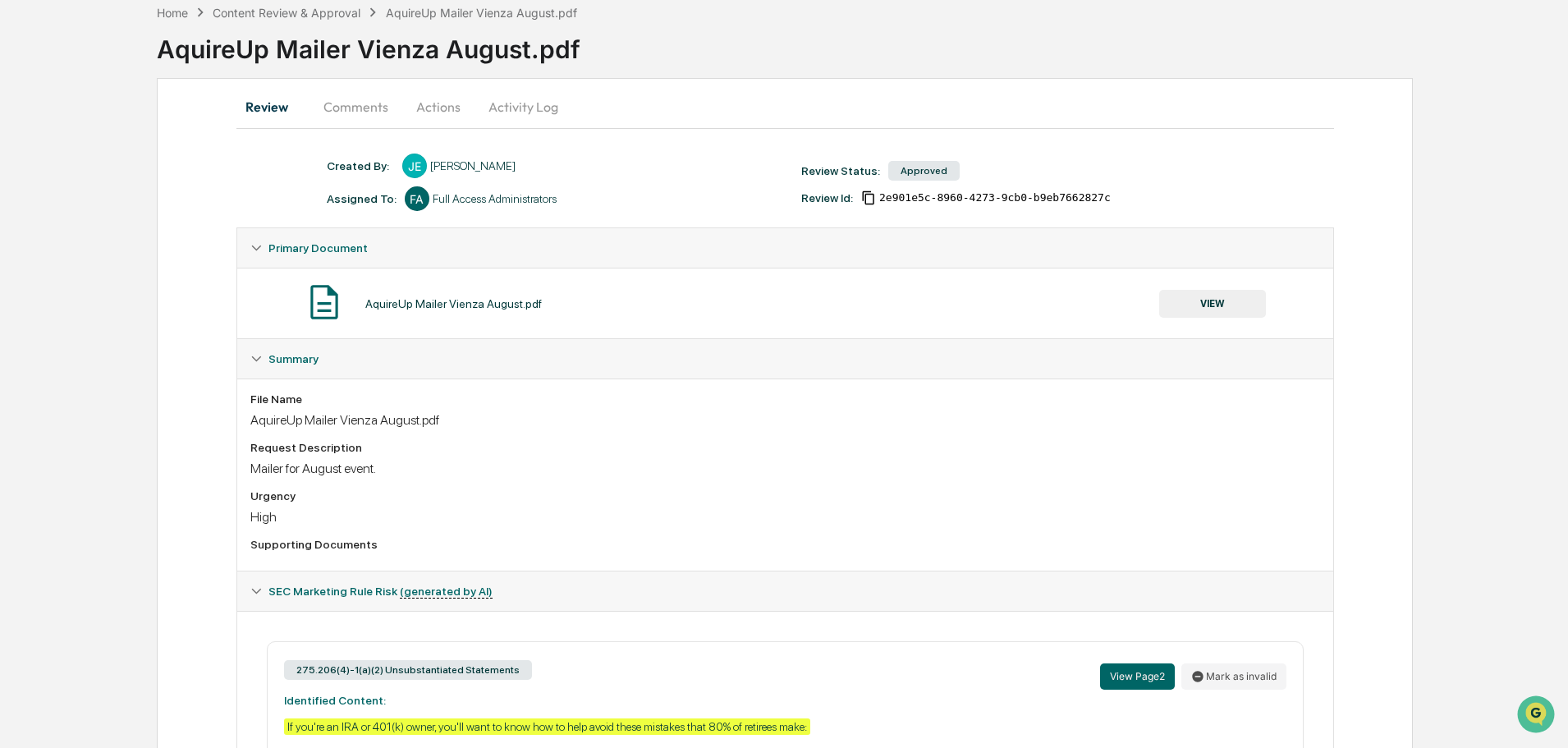
click at [509, 111] on button "Activity Log" at bounding box center [524, 106] width 96 height 39
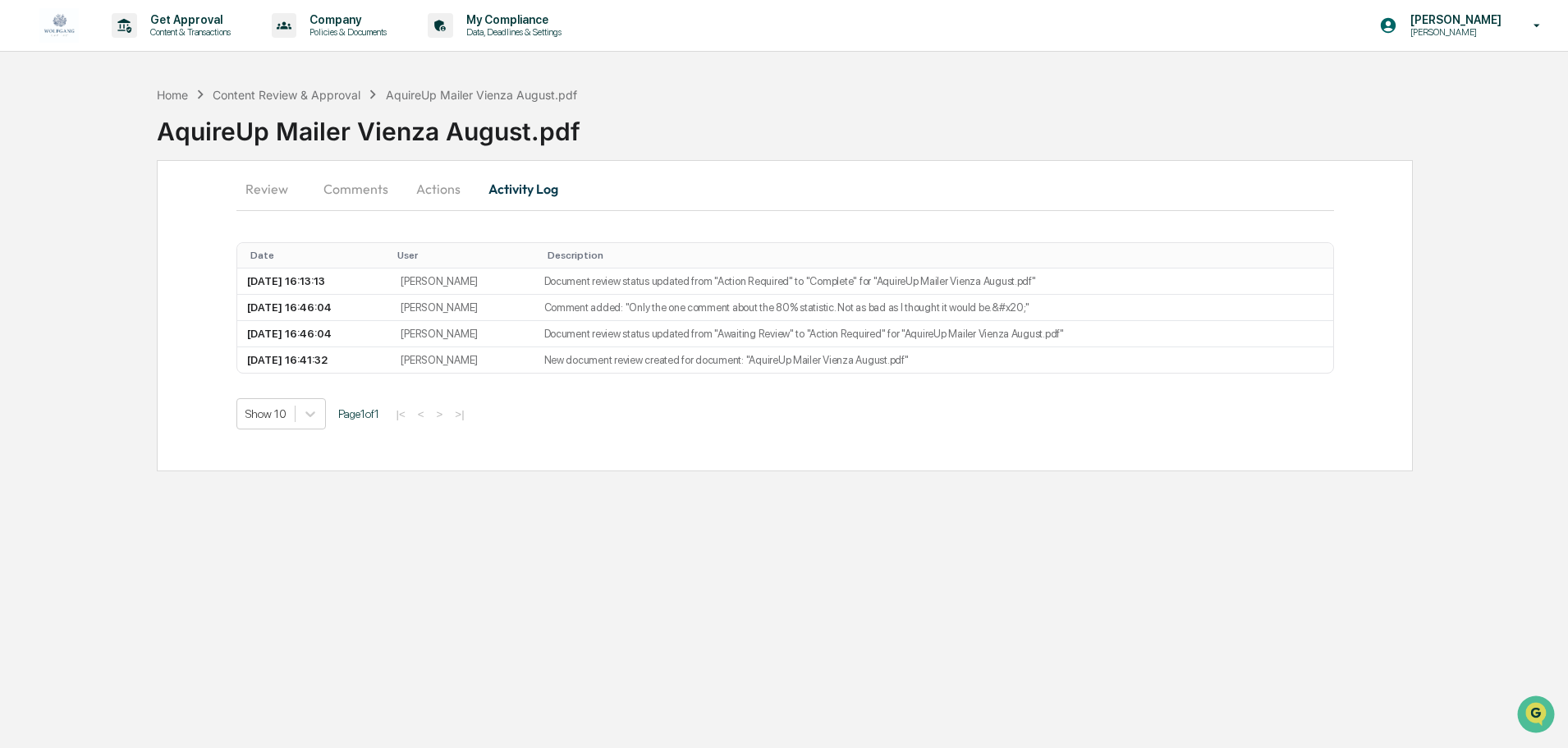
scroll to position [0, 0]
drag, startPoint x: 700, startPoint y: 332, endPoint x: 855, endPoint y: 330, distance: 155.0
click at [855, 330] on td "Document review status updated from "Awaiting Review" to "Action Required" for …" at bounding box center [938, 334] width 803 height 26
click at [1041, 364] on td "New document review created for document: "AquireUp Mailer Vienza August.pdf"" at bounding box center [938, 359] width 803 height 25
click at [173, 19] on p "Get Approval" at bounding box center [188, 19] width 102 height 13
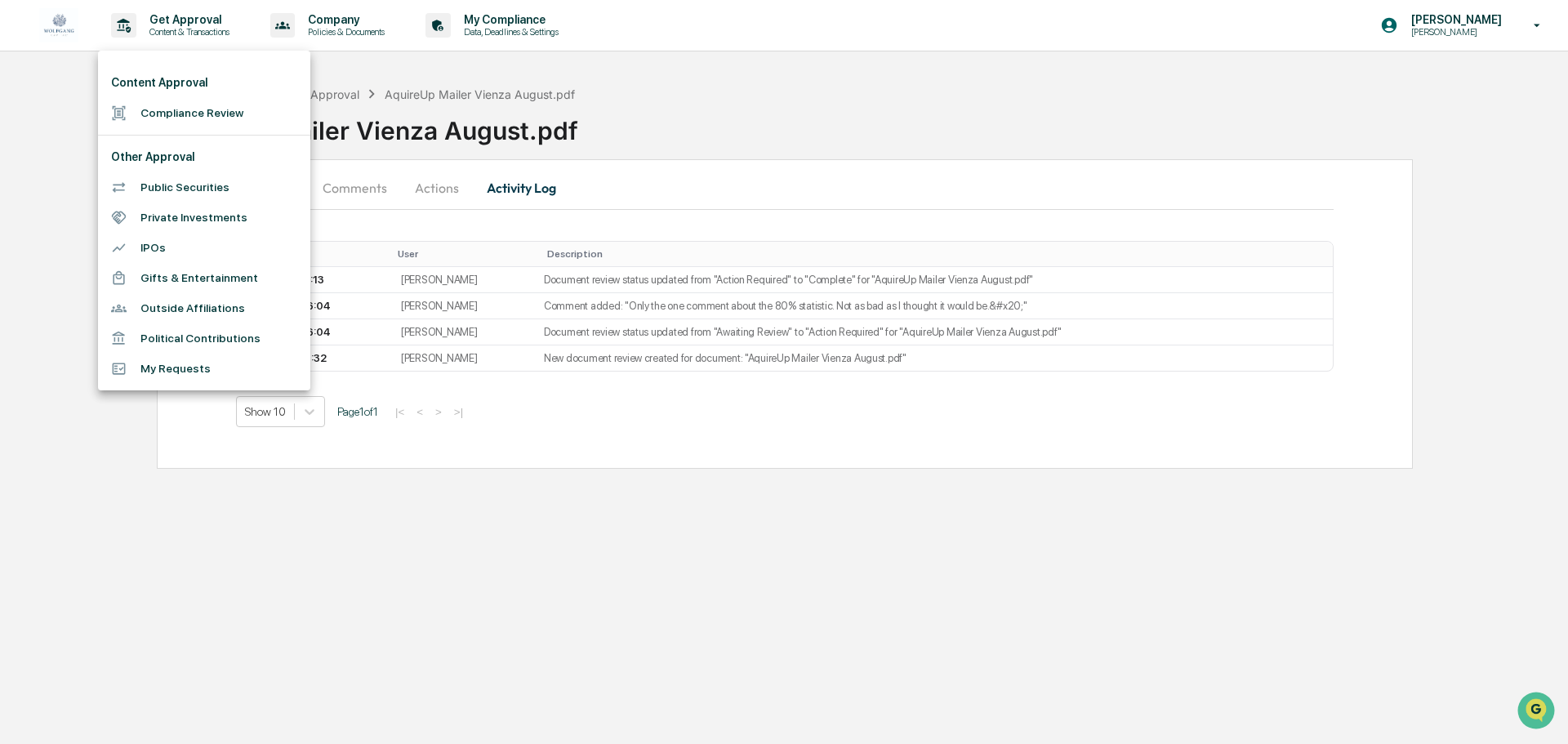
click at [189, 113] on li "Compliance Review" at bounding box center [204, 113] width 212 height 30
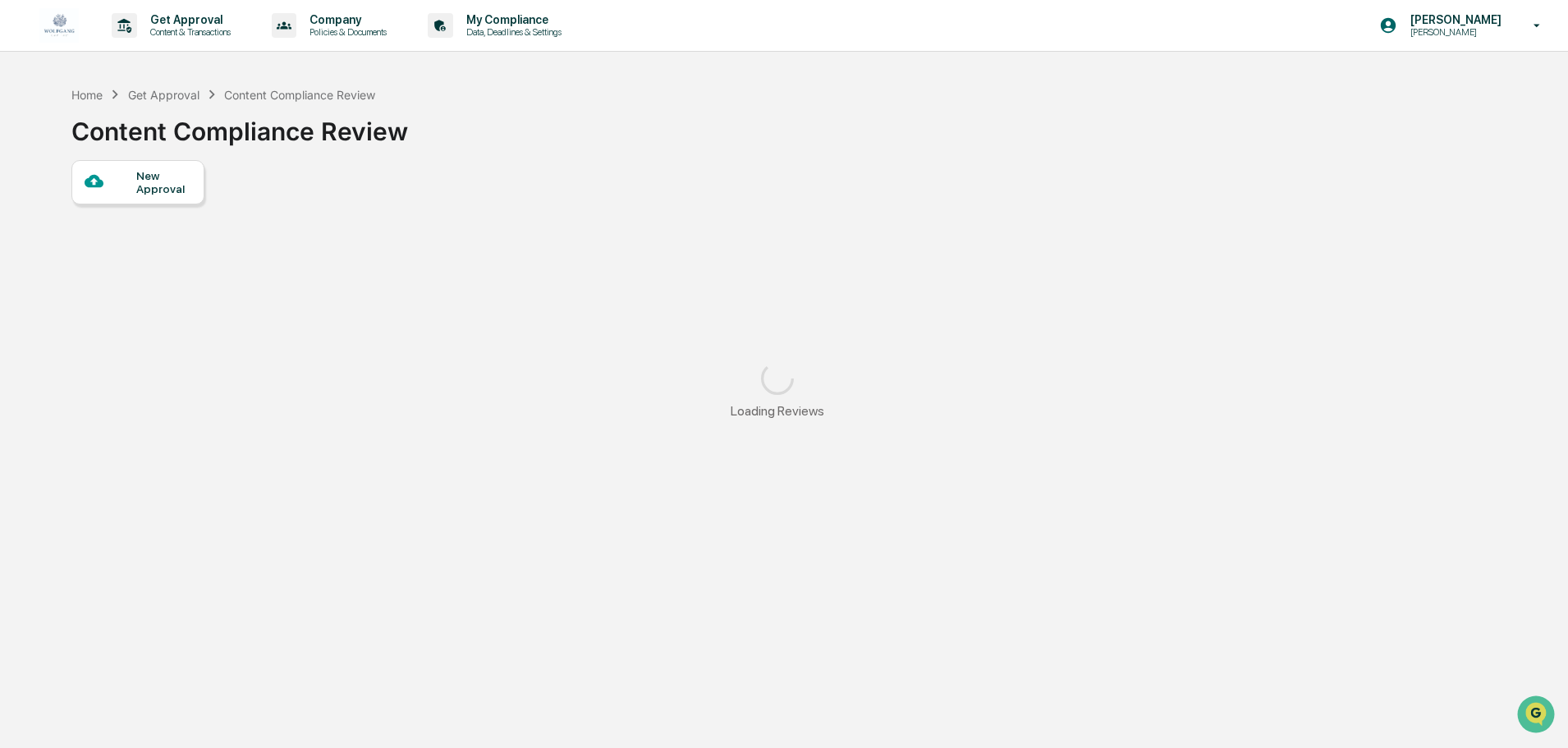
click at [104, 155] on div "Home Get Approval Content Compliance Review Content Compliance Review" at bounding box center [240, 119] width 337 height 82
click at [136, 184] on div "New Approval" at bounding box center [163, 182] width 55 height 26
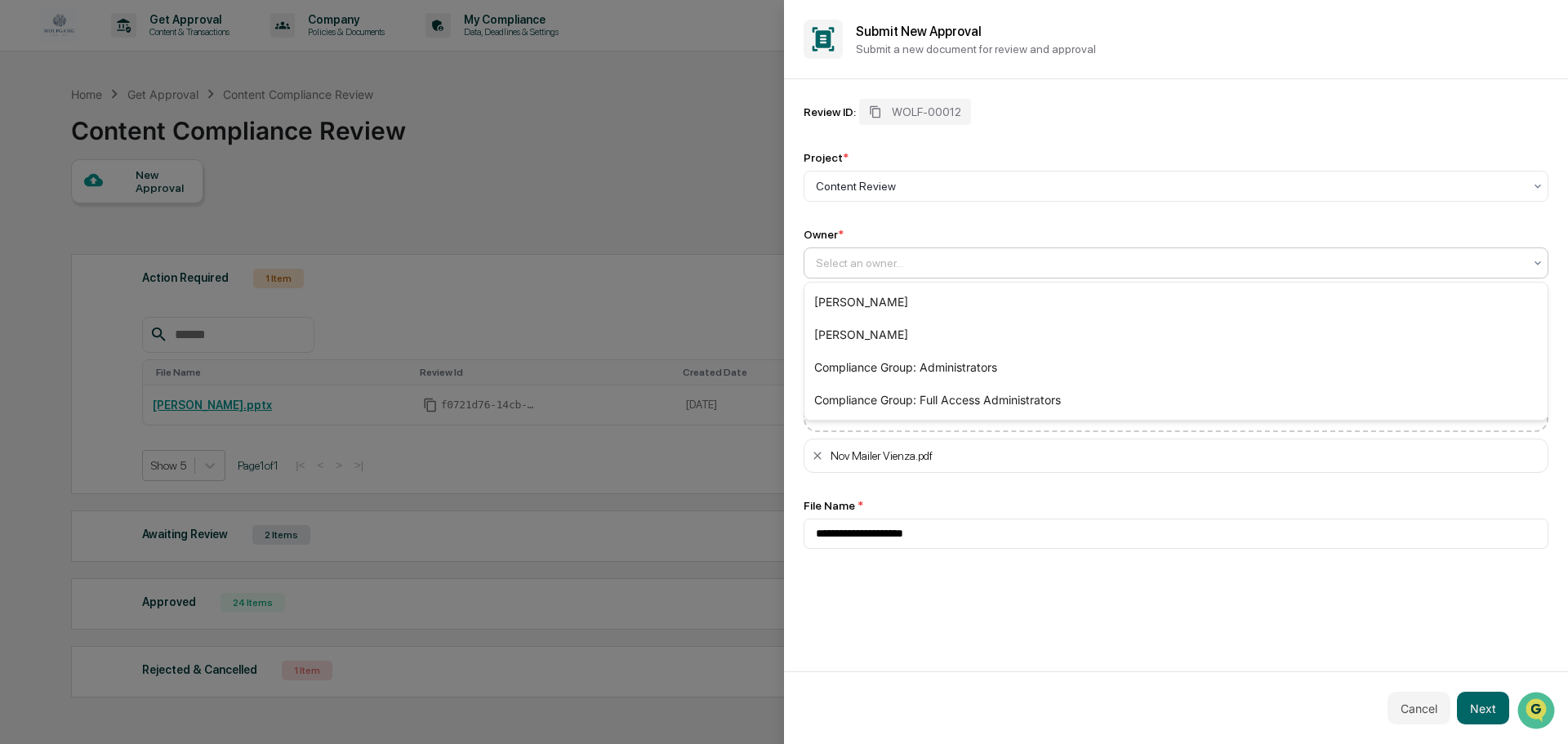
click at [868, 259] on div at bounding box center [1169, 263] width 707 height 16
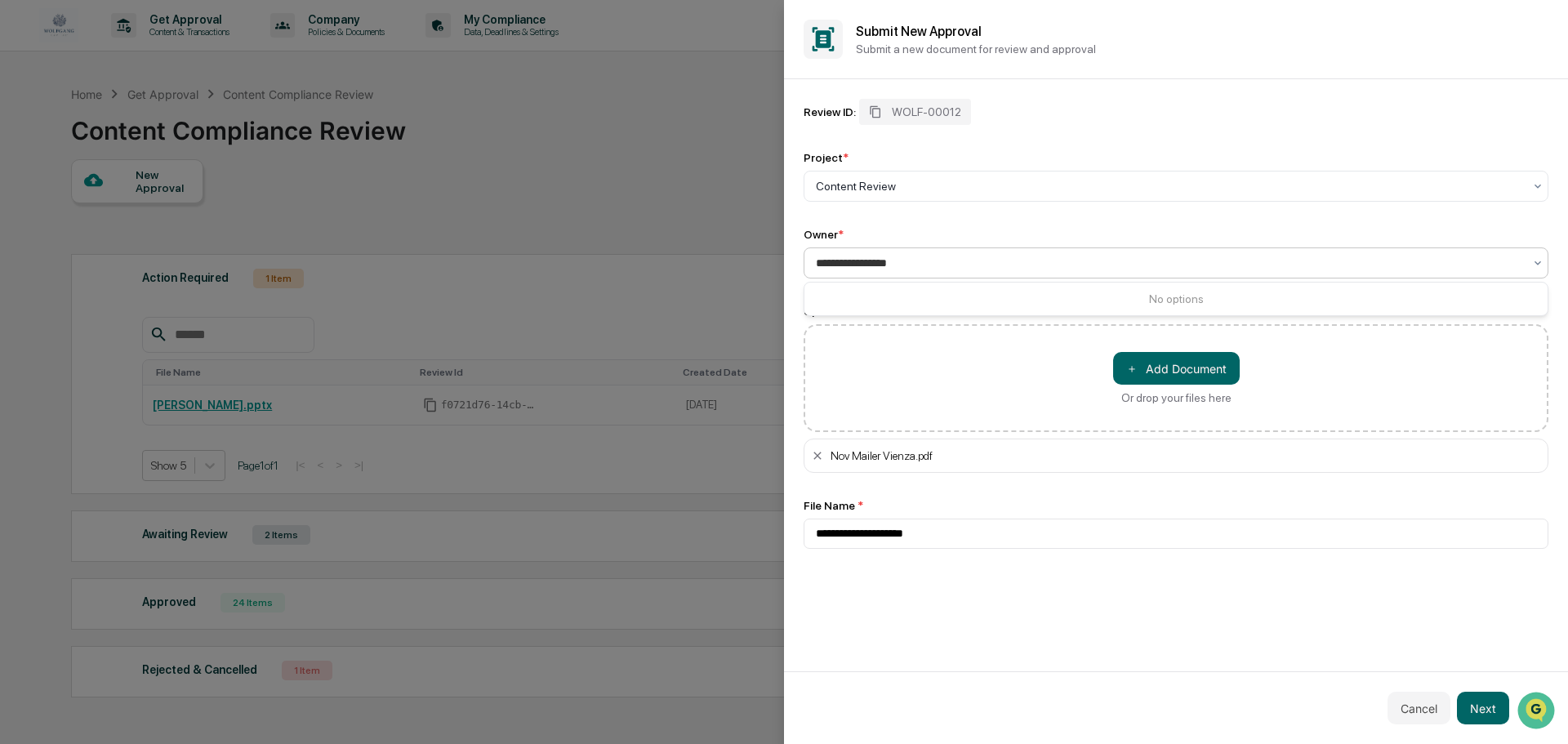
type input "**********"
click at [1094, 209] on div "Review ID: WOLF-00012 Project * Content Review Owner * Select an owner..." at bounding box center [1176, 188] width 745 height 180
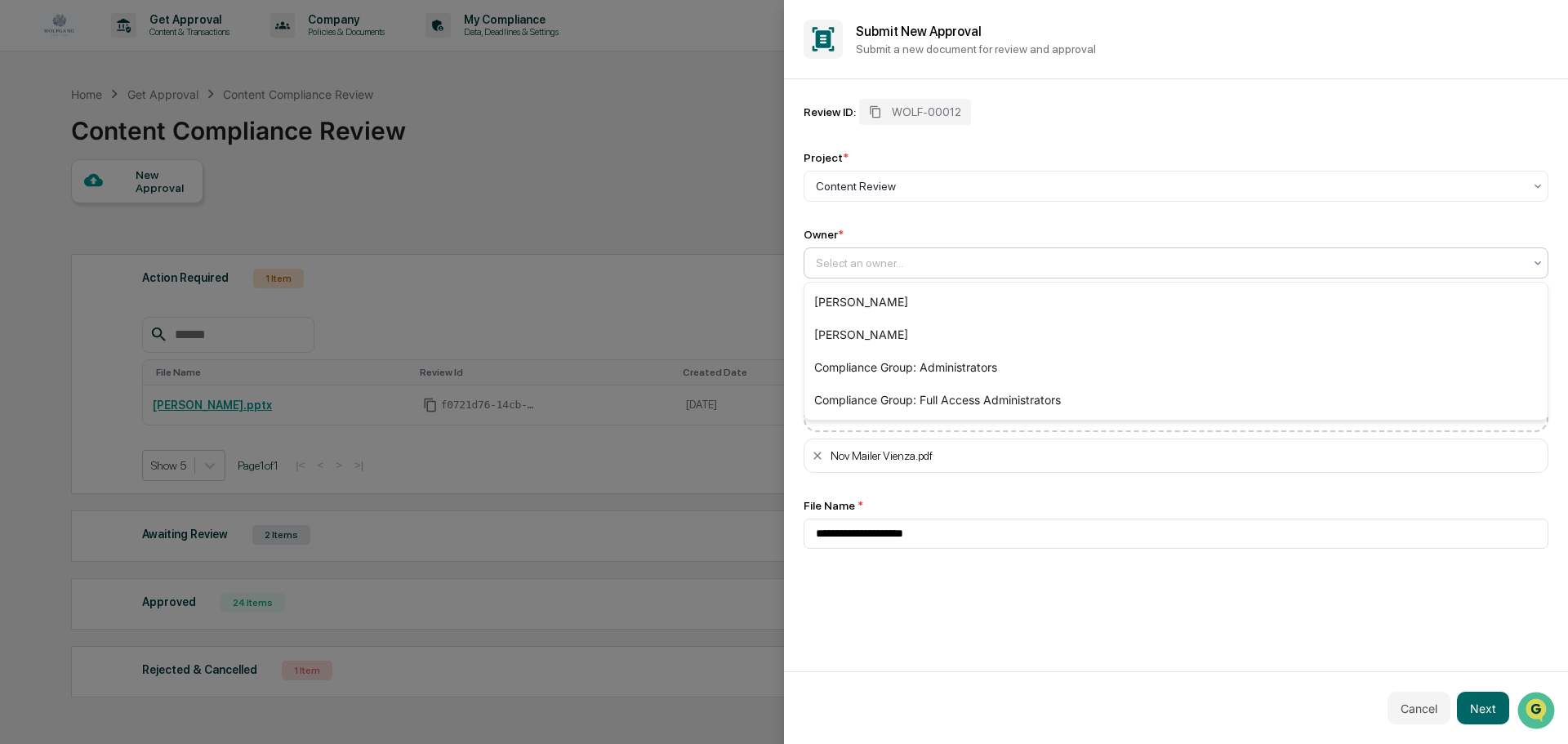
click at [1011, 264] on div at bounding box center [1169, 263] width 707 height 16
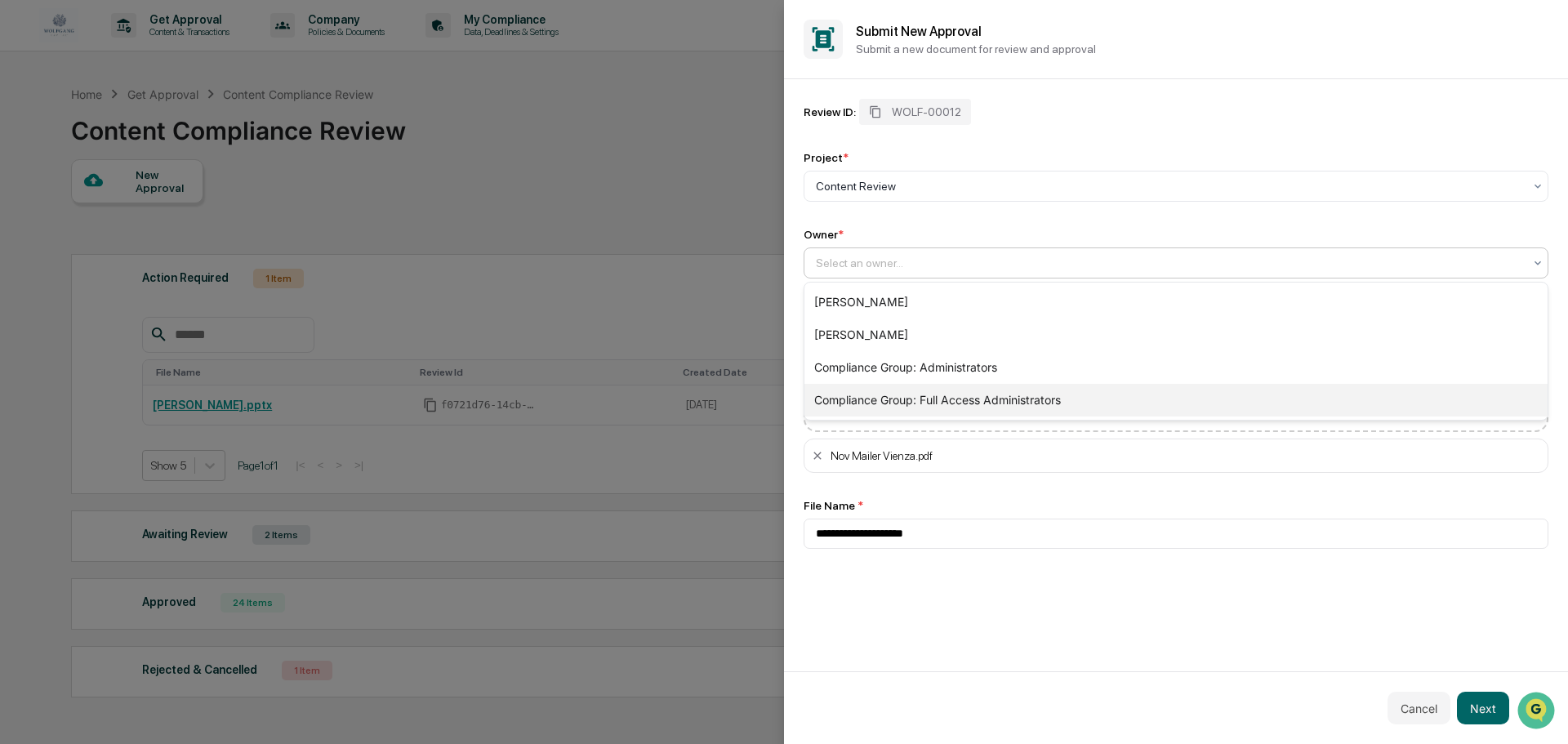
click at [891, 395] on div "Compliance Group: Full Access Administrators" at bounding box center [1176, 400] width 743 height 33
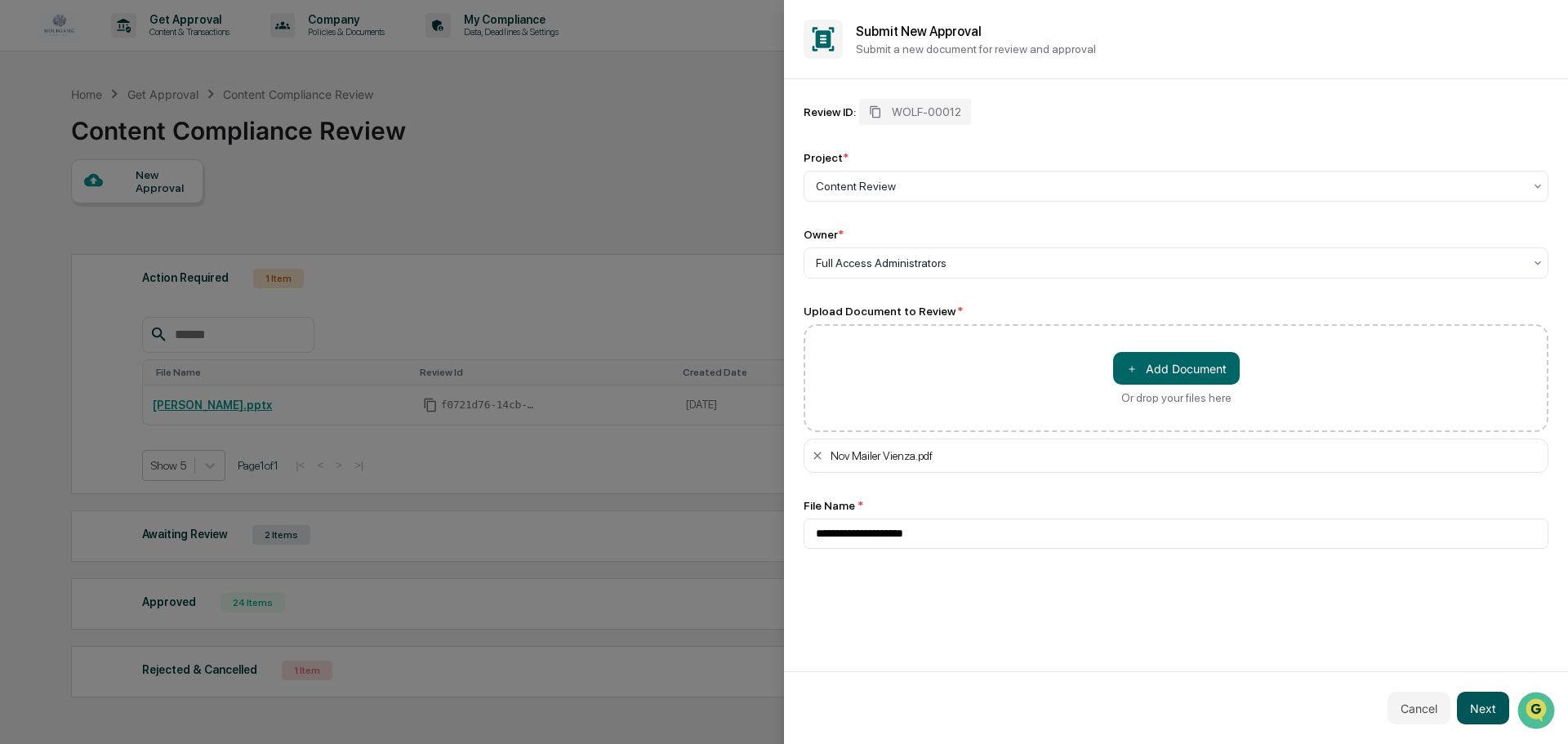
click at [1481, 703] on button "Next" at bounding box center [1483, 708] width 52 height 33
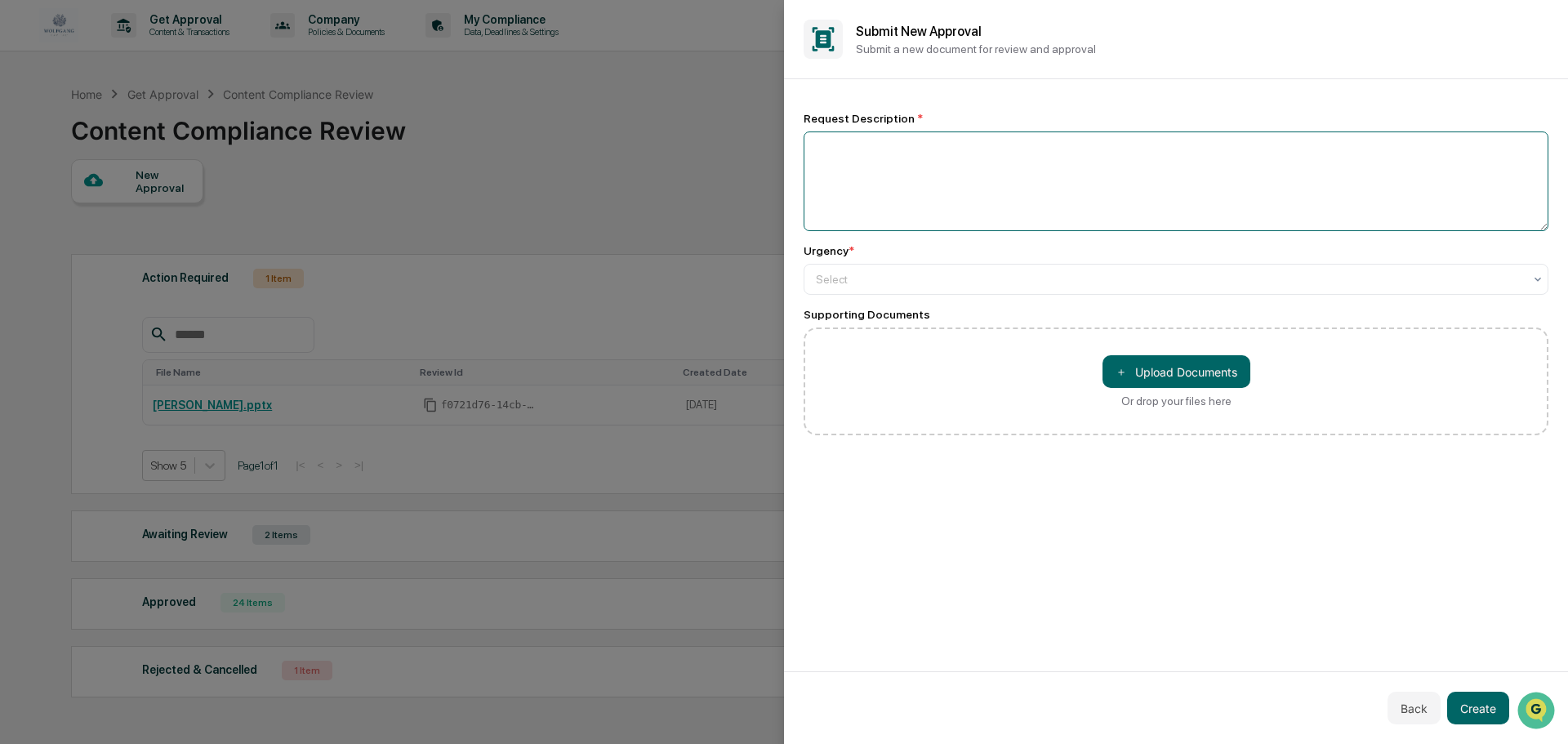
click at [950, 200] on textarea at bounding box center [1176, 181] width 745 height 99
type textarea "******"
click at [1481, 709] on button "Create" at bounding box center [1478, 708] width 62 height 33
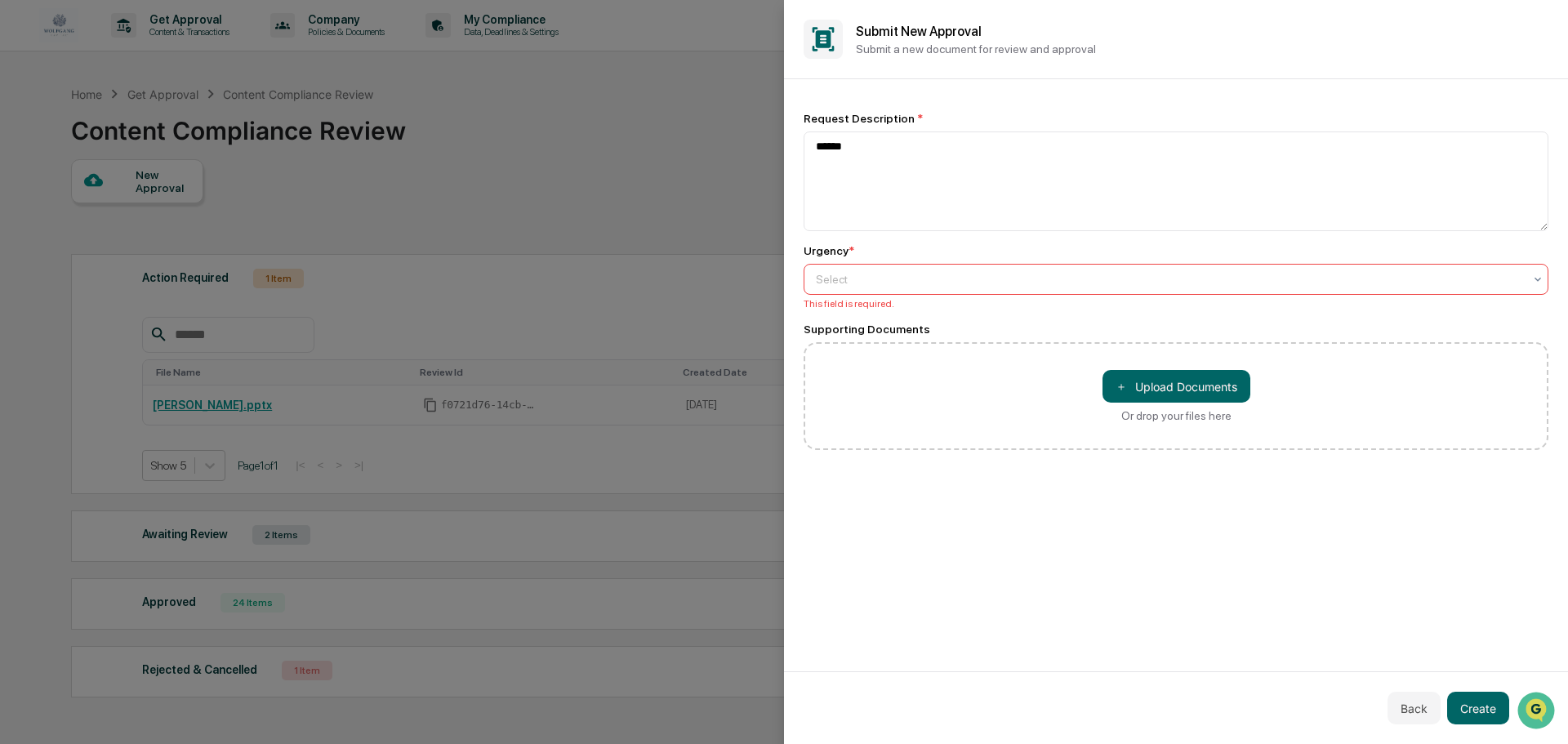
click at [866, 284] on div at bounding box center [1169, 279] width 707 height 16
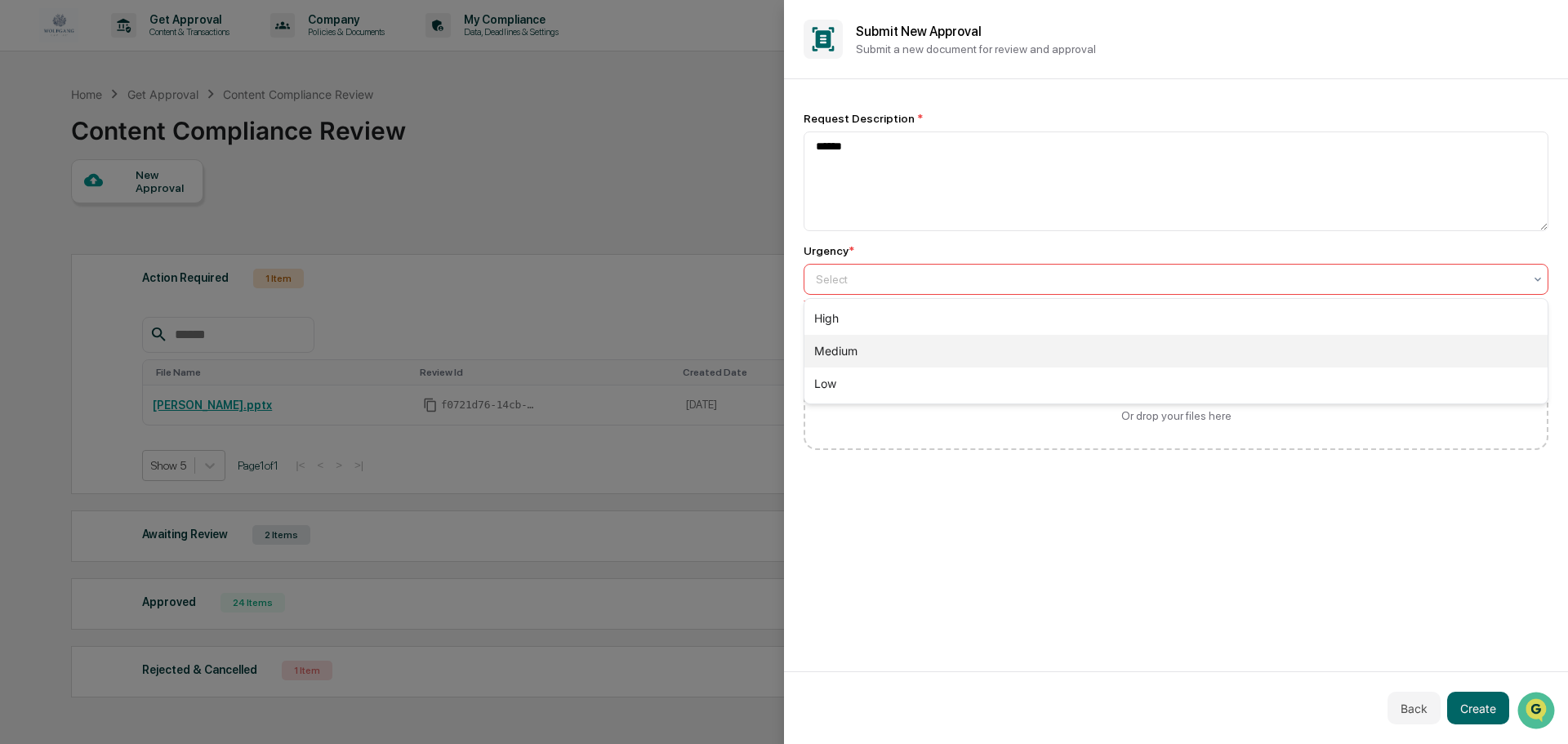
click at [846, 352] on div "Medium" at bounding box center [1176, 351] width 743 height 33
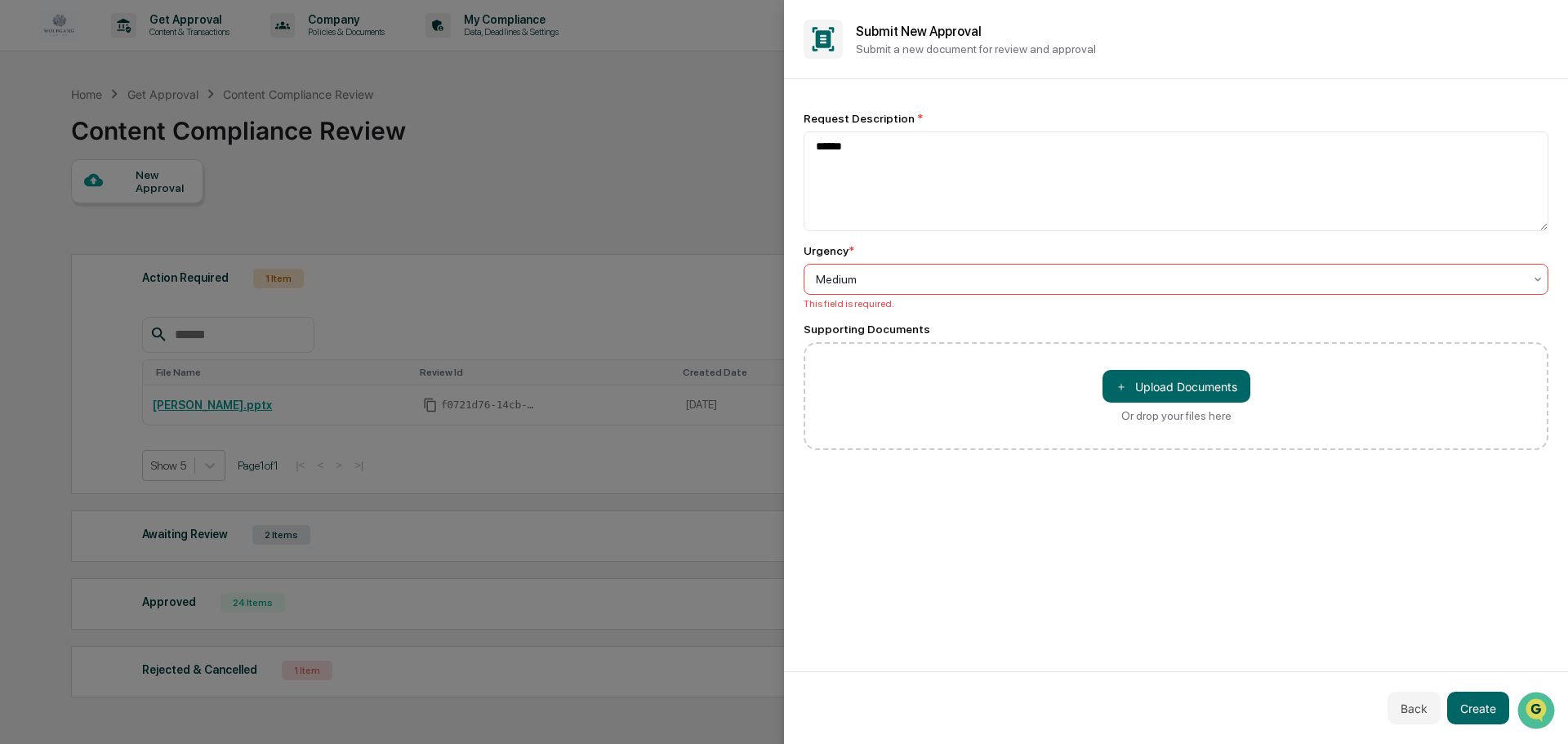
click at [985, 284] on div at bounding box center [1169, 279] width 707 height 16
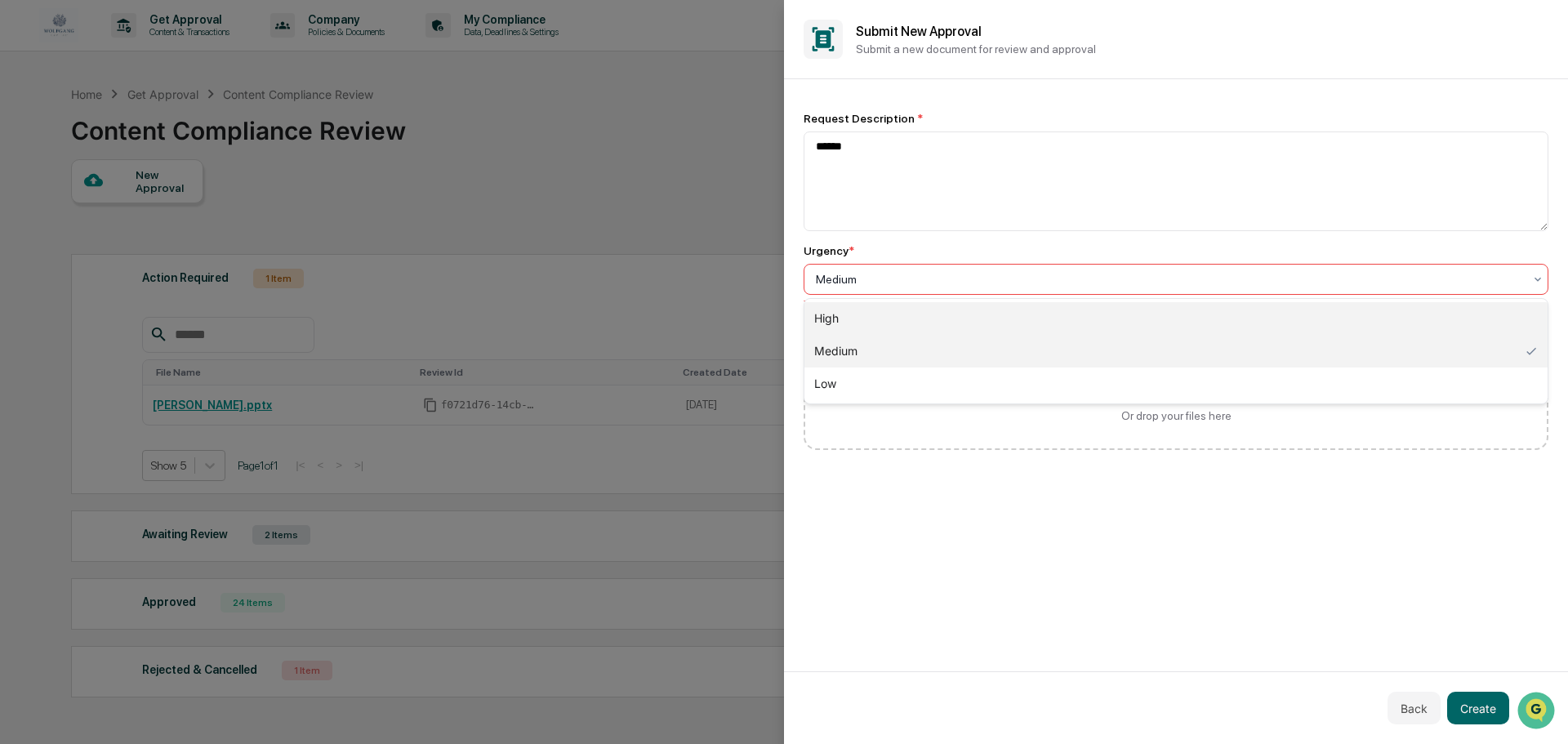
click at [880, 320] on div "High" at bounding box center [1176, 319] width 743 height 33
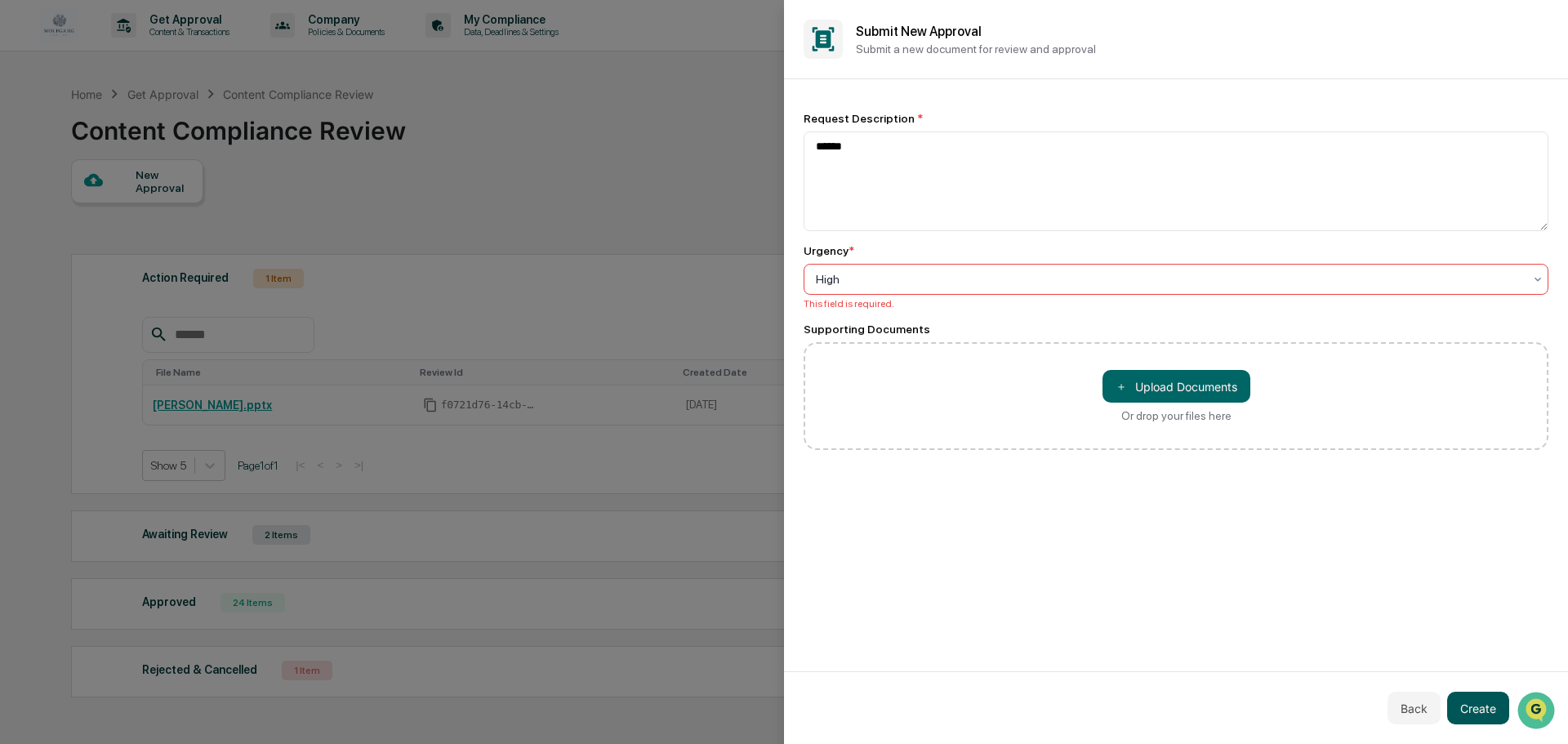
click at [1479, 709] on button "Create" at bounding box center [1478, 708] width 62 height 33
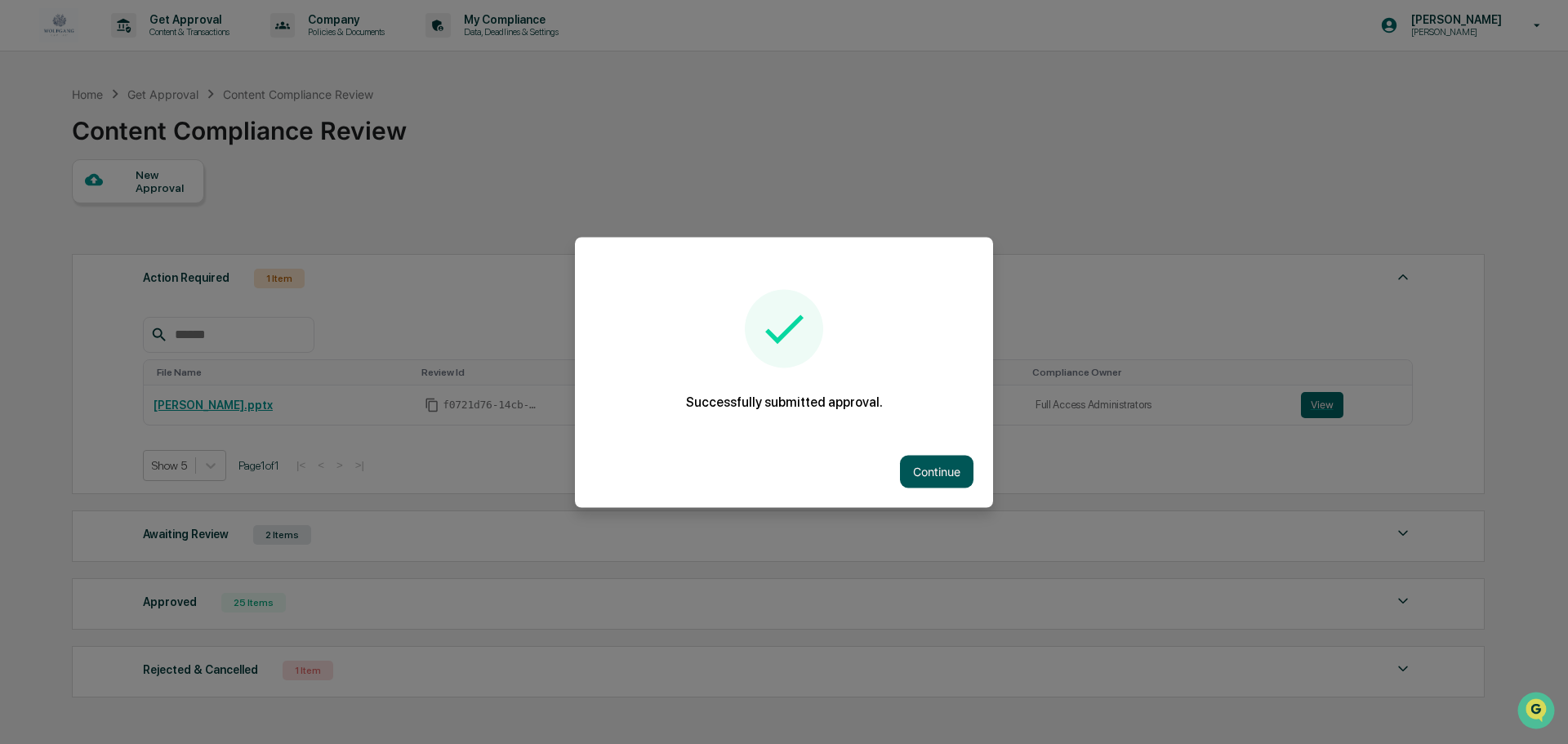
click at [905, 470] on button "Continue" at bounding box center [936, 471] width 73 height 33
